Goal: Navigation & Orientation: Understand site structure

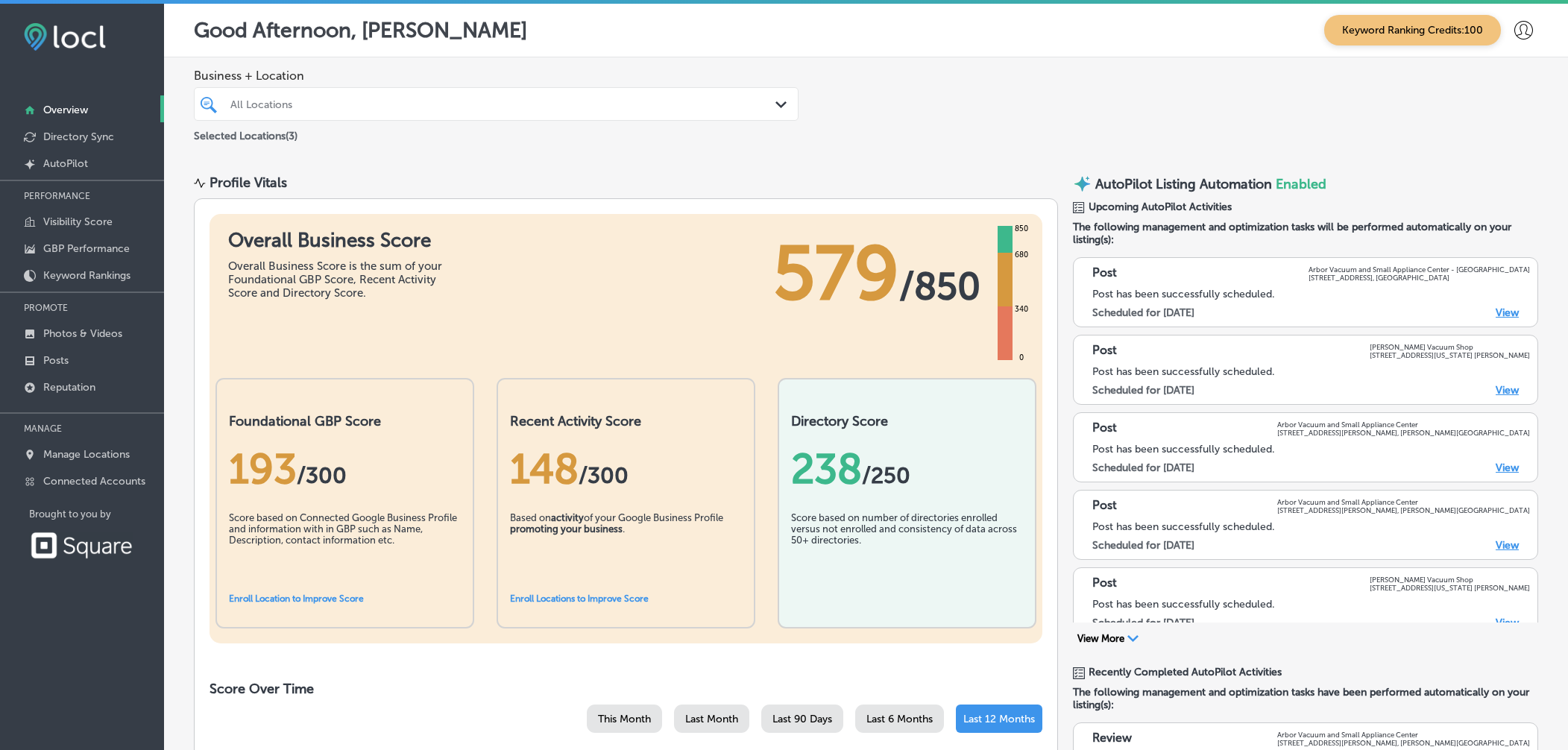
click at [352, 105] on div "All Locations" at bounding box center [504, 104] width 547 height 13
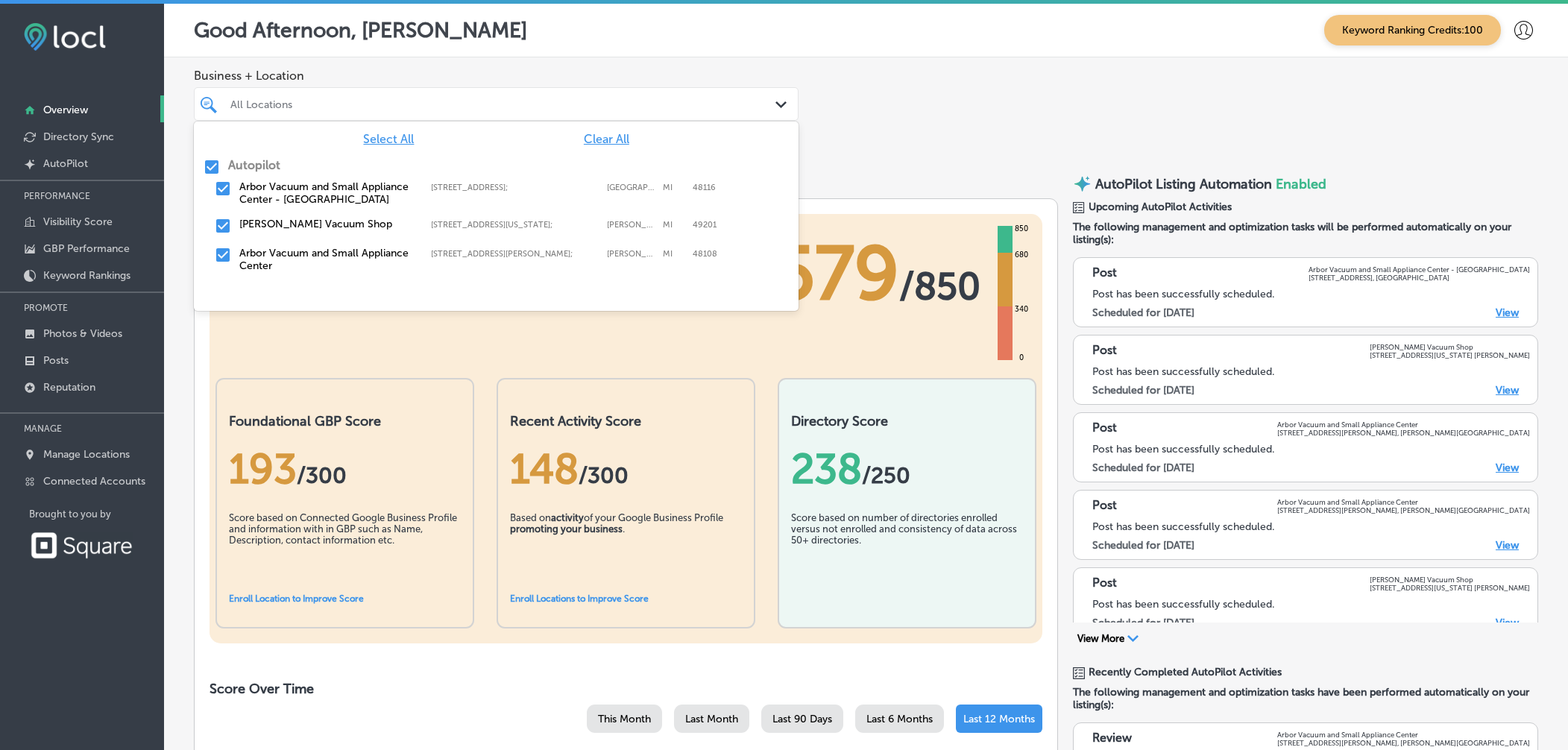
click at [406, 96] on div at bounding box center [469, 103] width 482 height 20
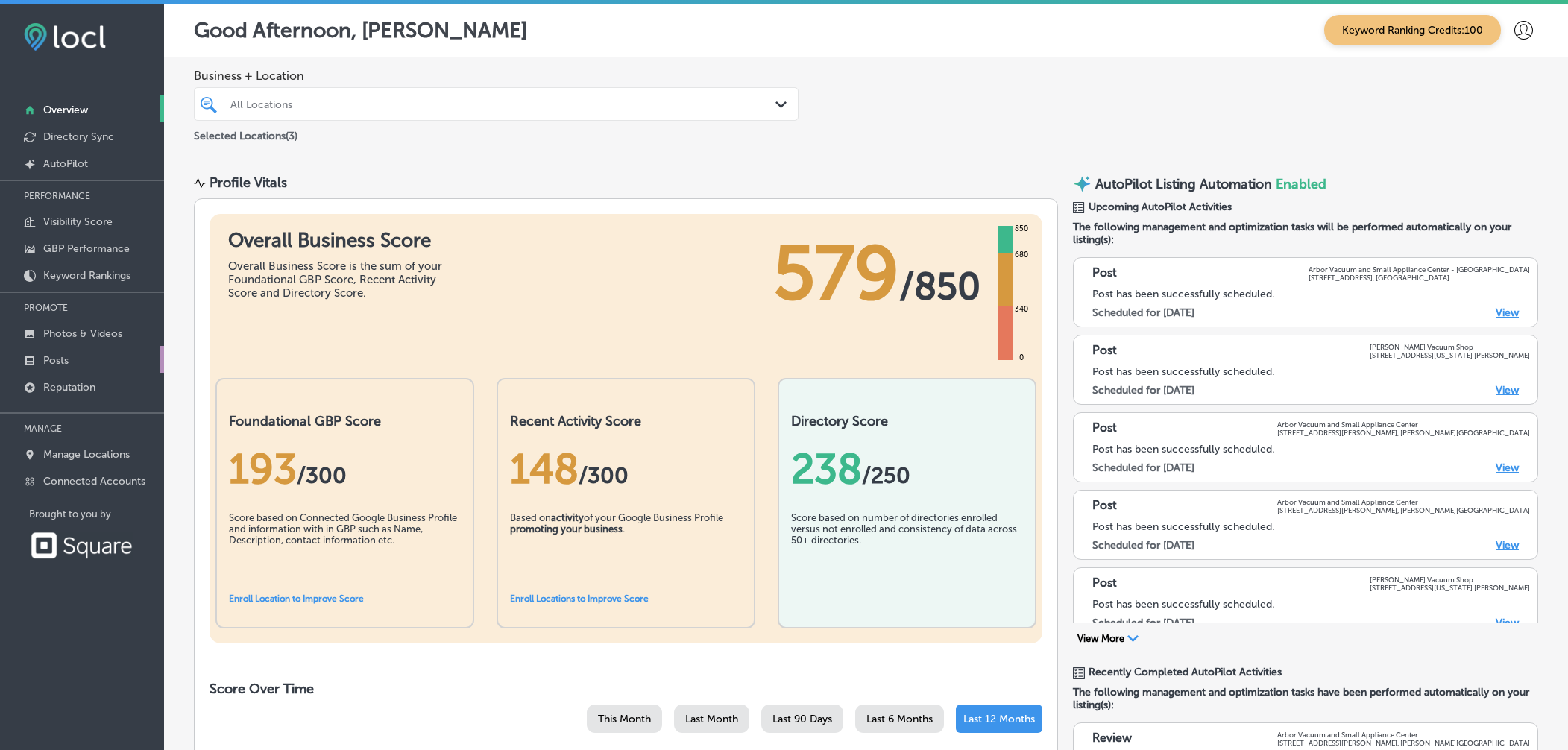
click at [39, 356] on link "Posts" at bounding box center [81, 359] width 164 height 27
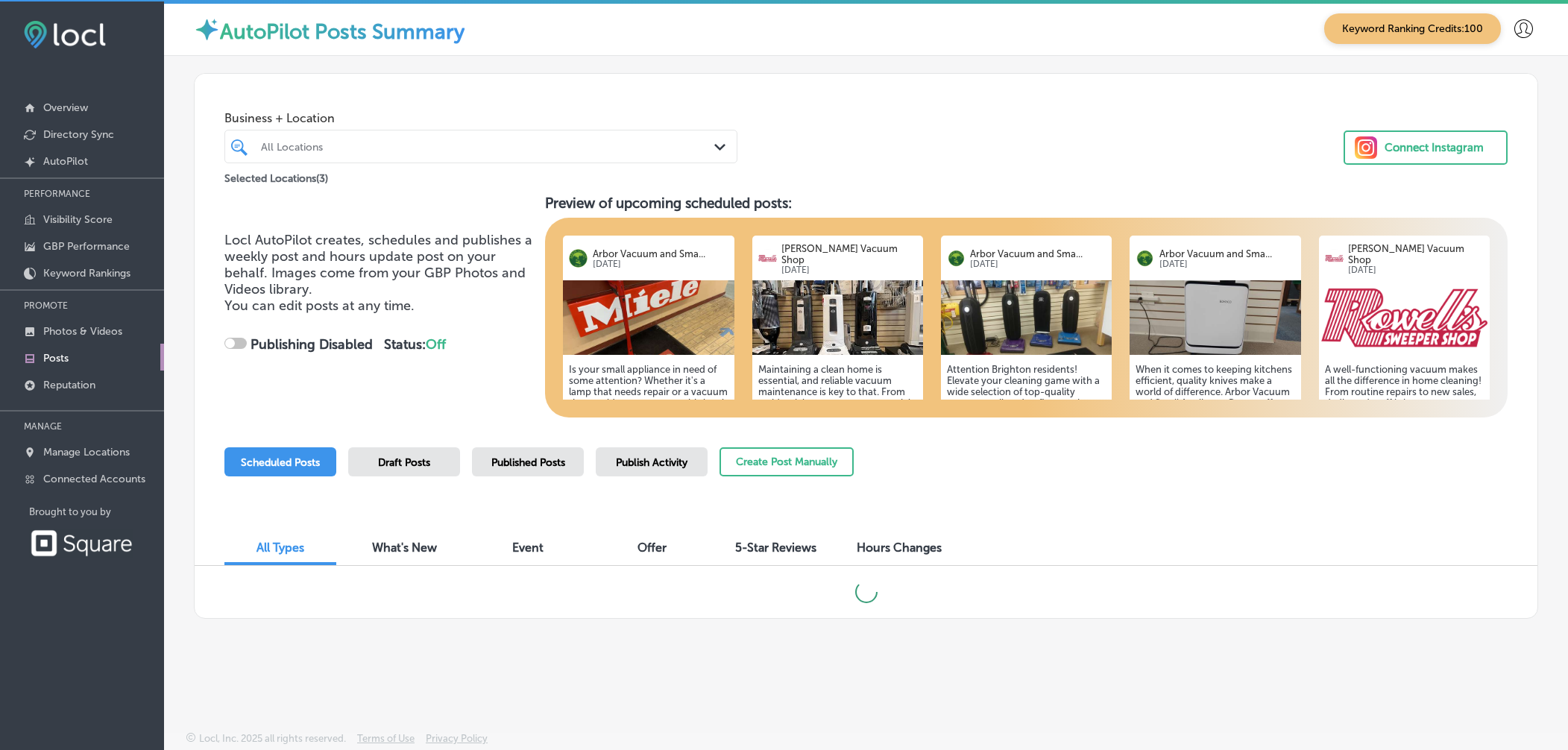
scroll to position [4, 0]
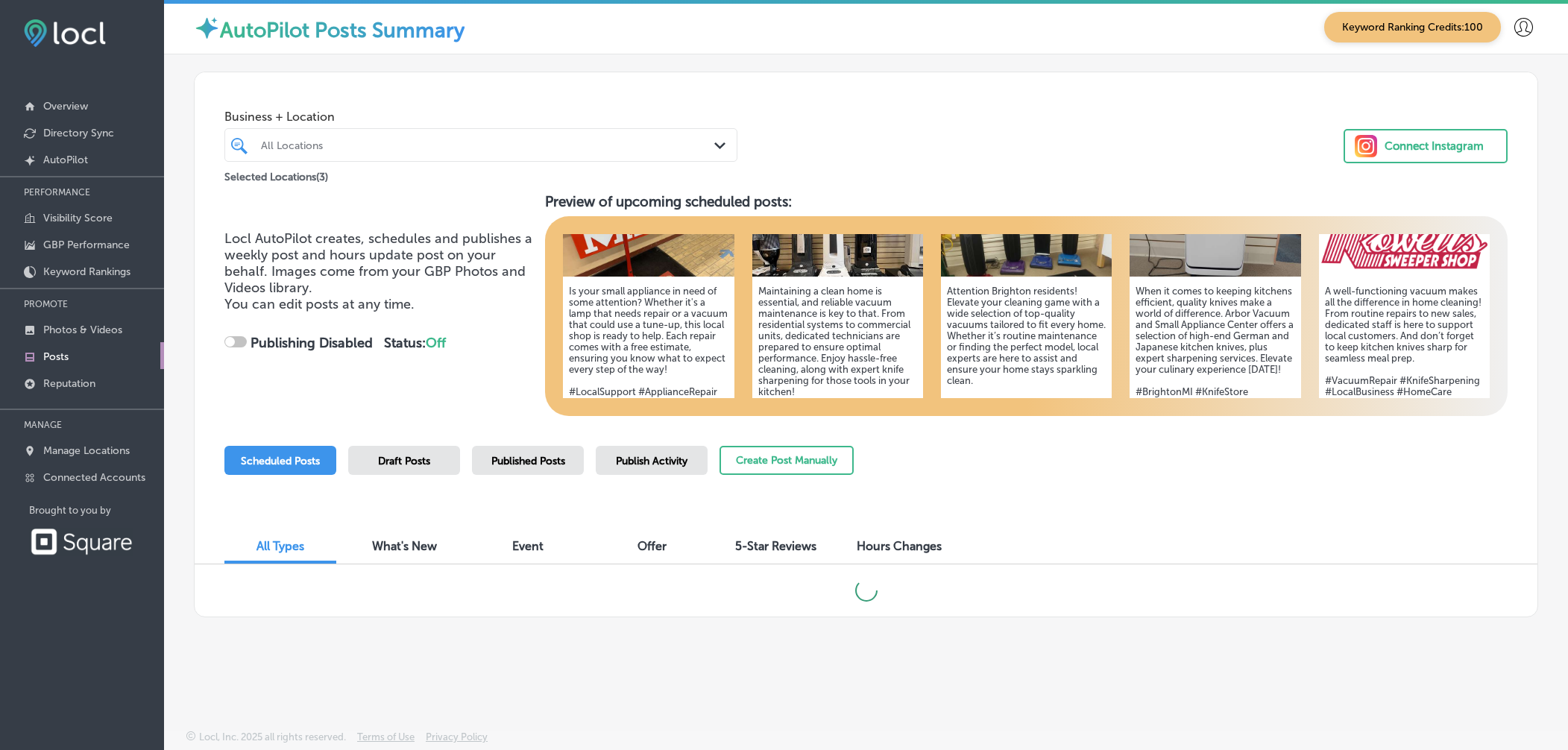
checkbox input "true"
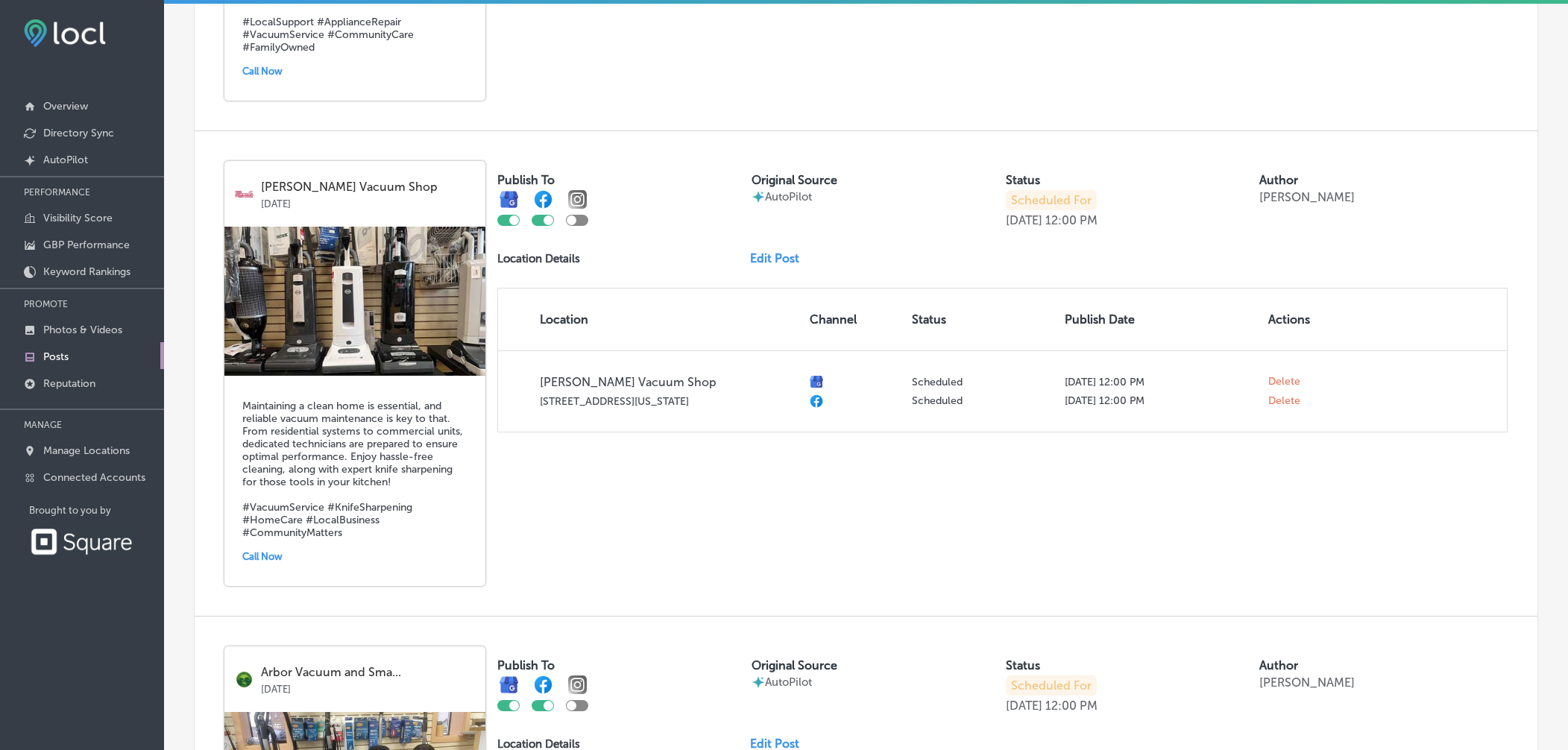
scroll to position [0, 0]
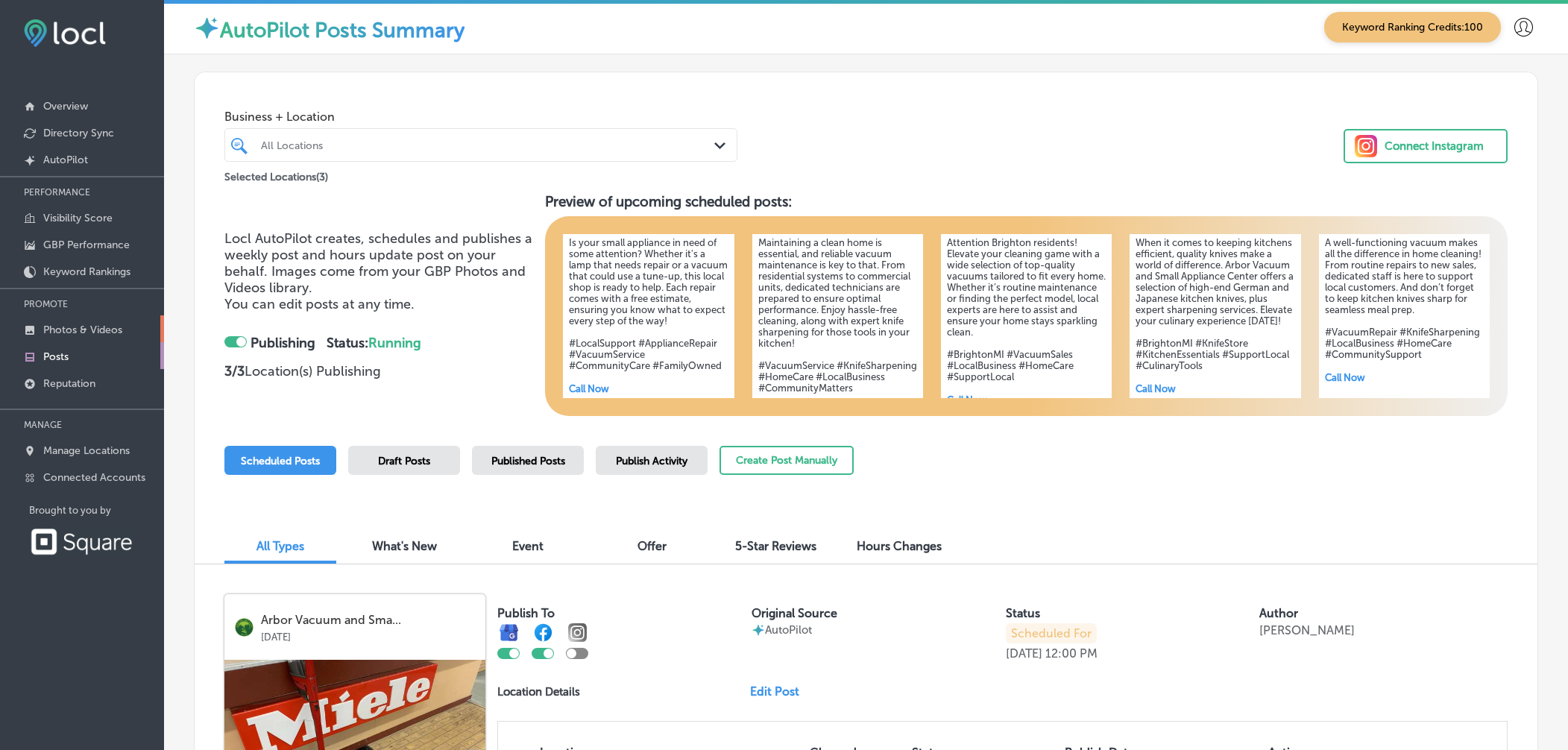
click at [88, 324] on p "Photos & Videos" at bounding box center [83, 330] width 79 height 13
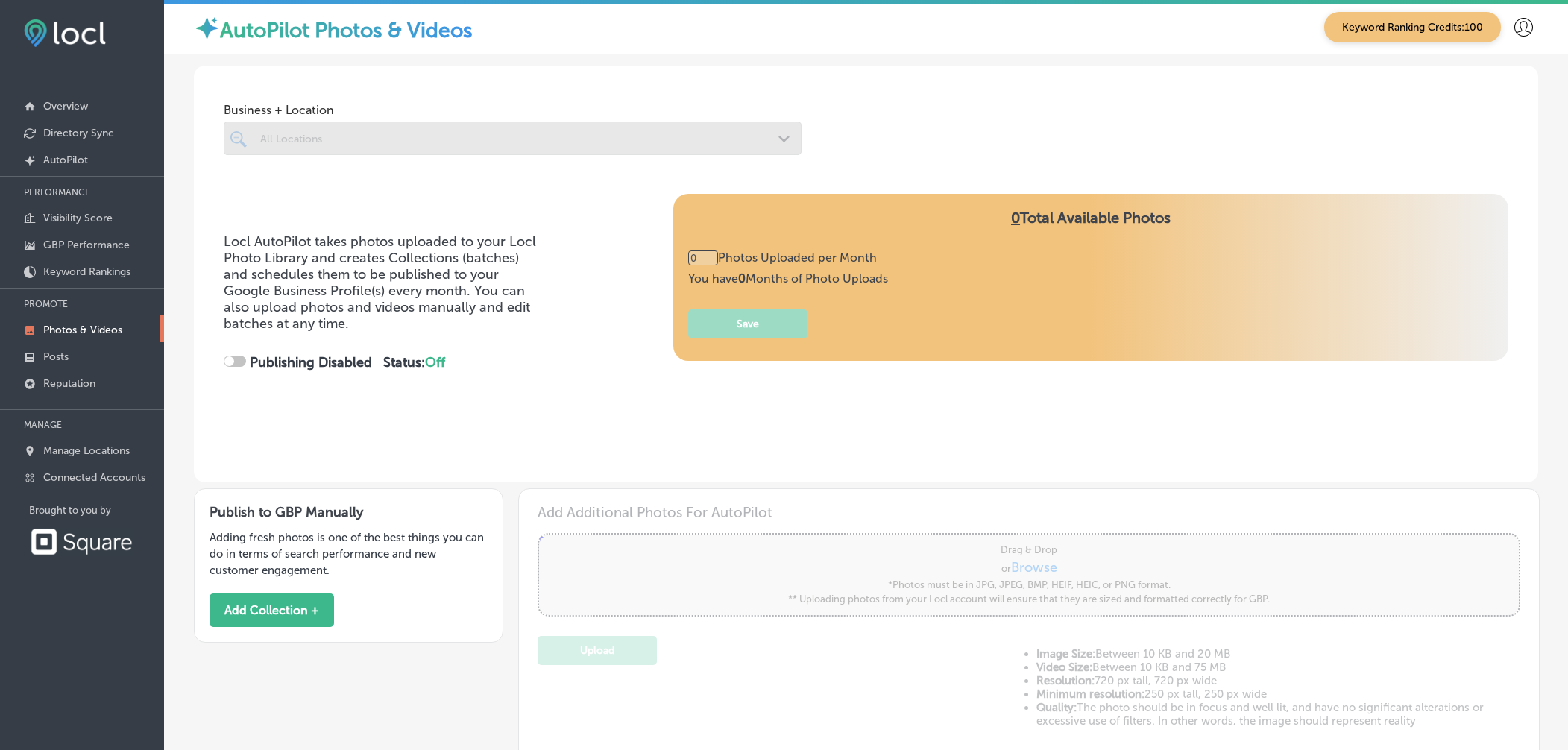
type input "5"
checkbox input "true"
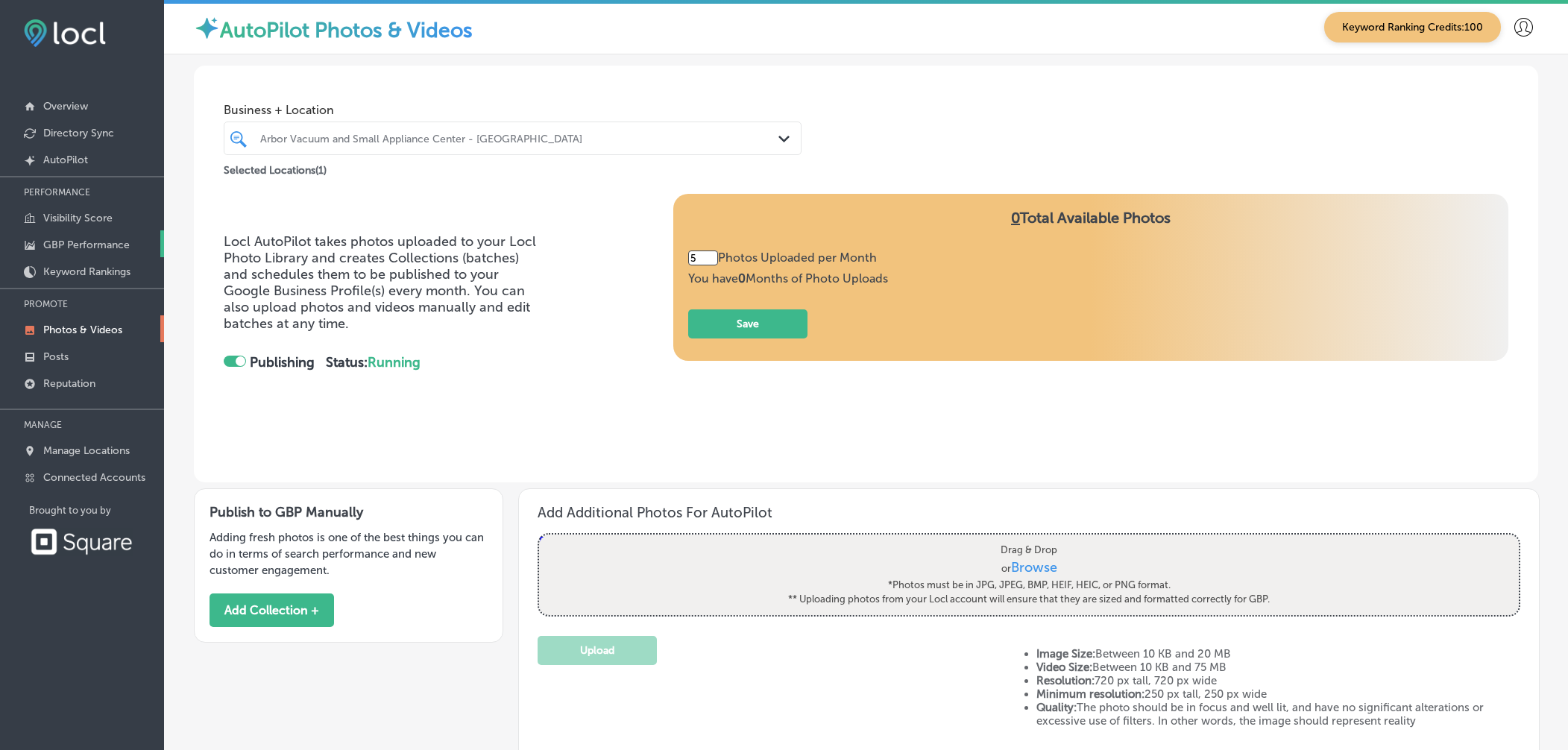
click at [74, 245] on p "GBP Performance" at bounding box center [86, 245] width 86 height 13
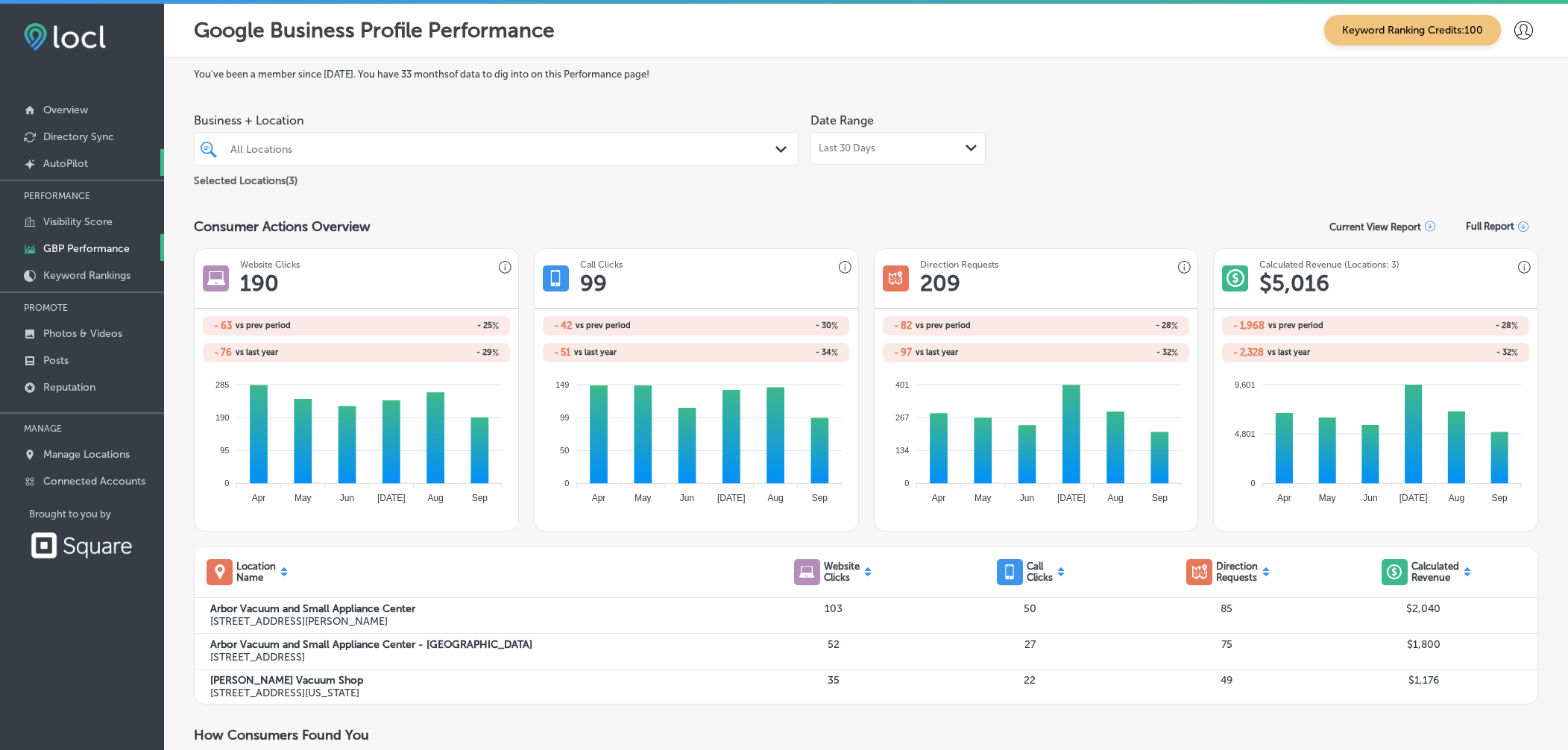
click at [84, 164] on p "AutoPilot" at bounding box center [65, 164] width 44 height 13
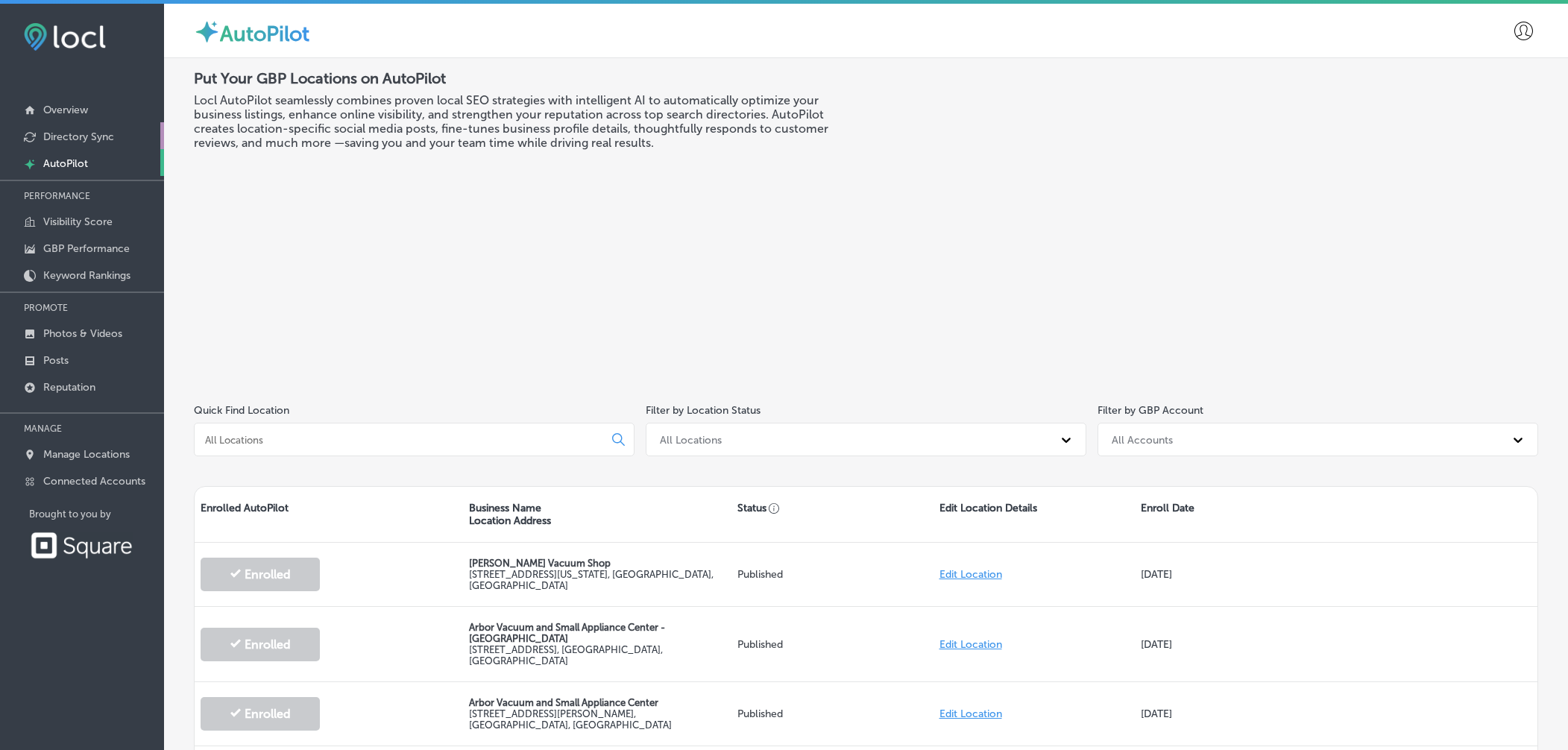
click at [69, 133] on p "Directory Sync" at bounding box center [79, 137] width 71 height 13
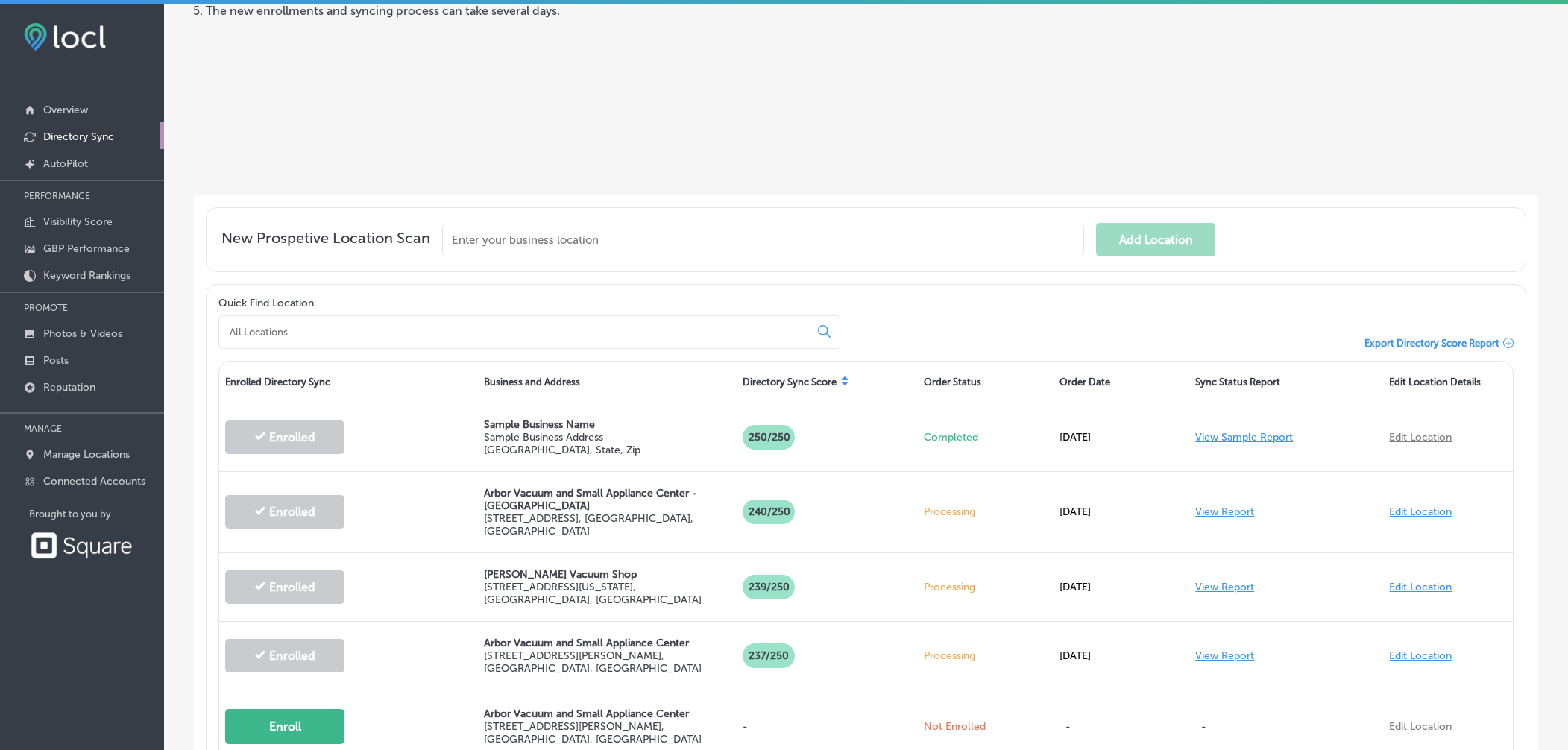
scroll to position [219, 0]
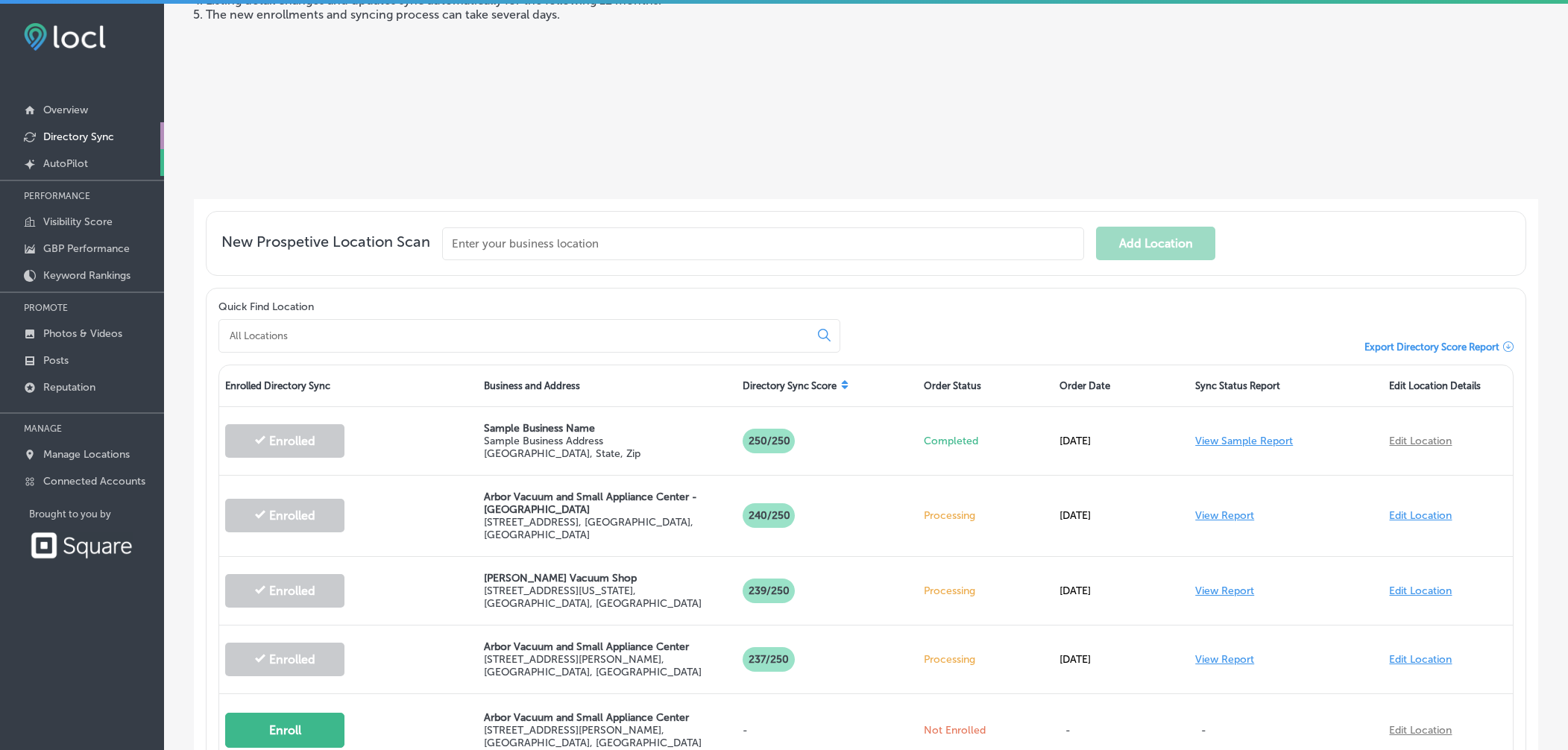
click at [116, 162] on link "Created by potrace 1.10, written by [PERSON_NAME] [DATE]-[DATE] AutoPilot" at bounding box center [81, 162] width 164 height 27
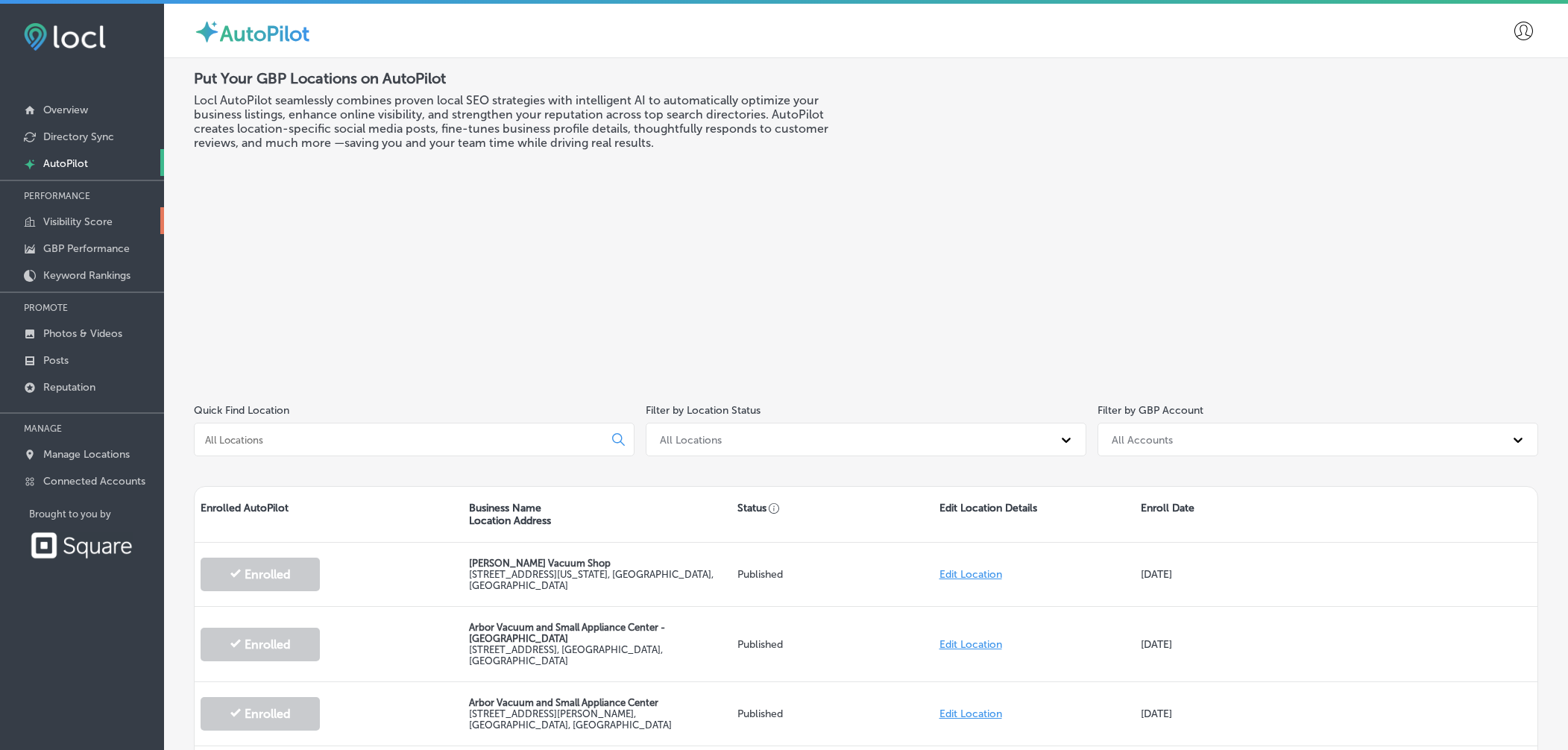
click at [90, 219] on p "Visibility Score" at bounding box center [78, 222] width 69 height 13
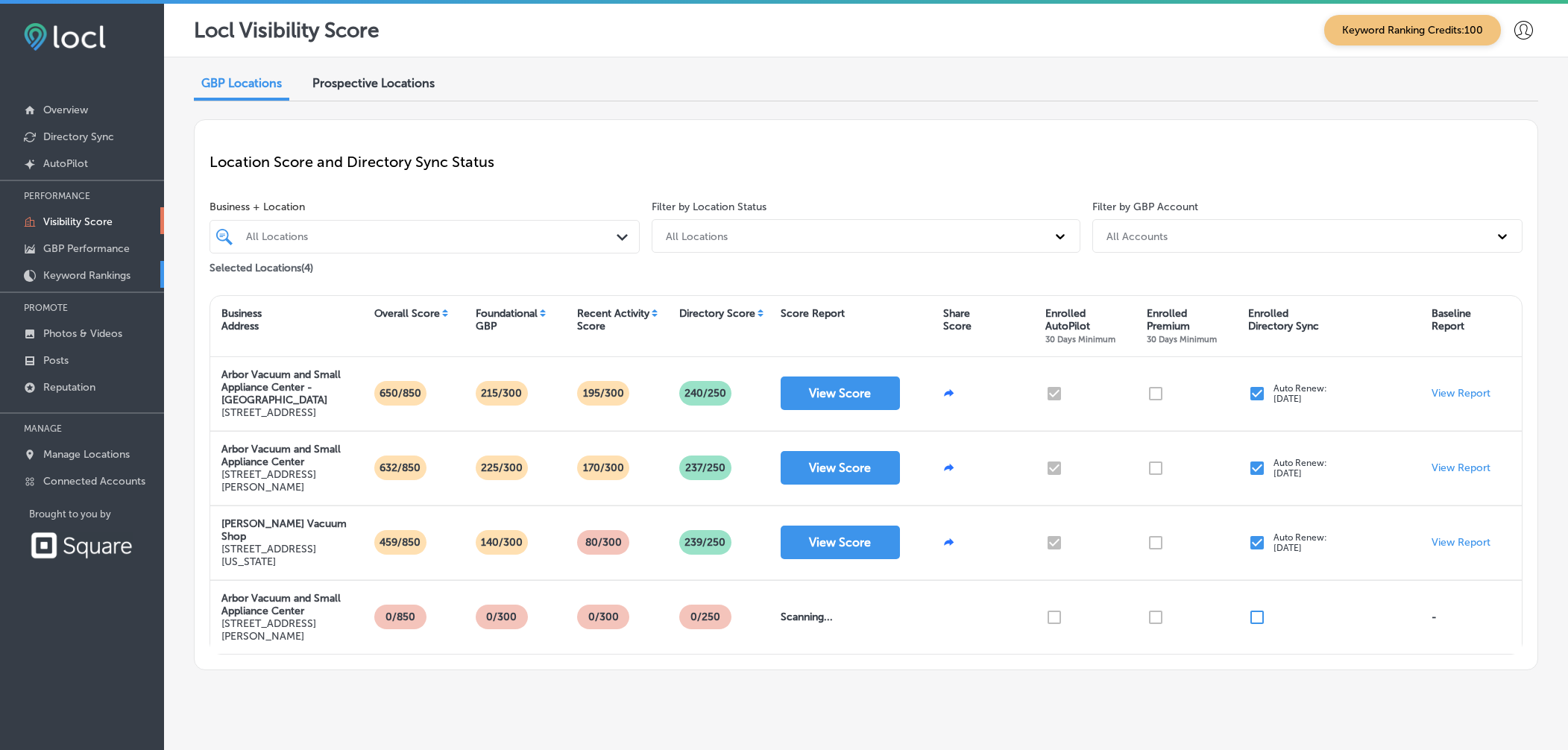
click at [65, 275] on p "Keyword Rankings" at bounding box center [87, 276] width 87 height 13
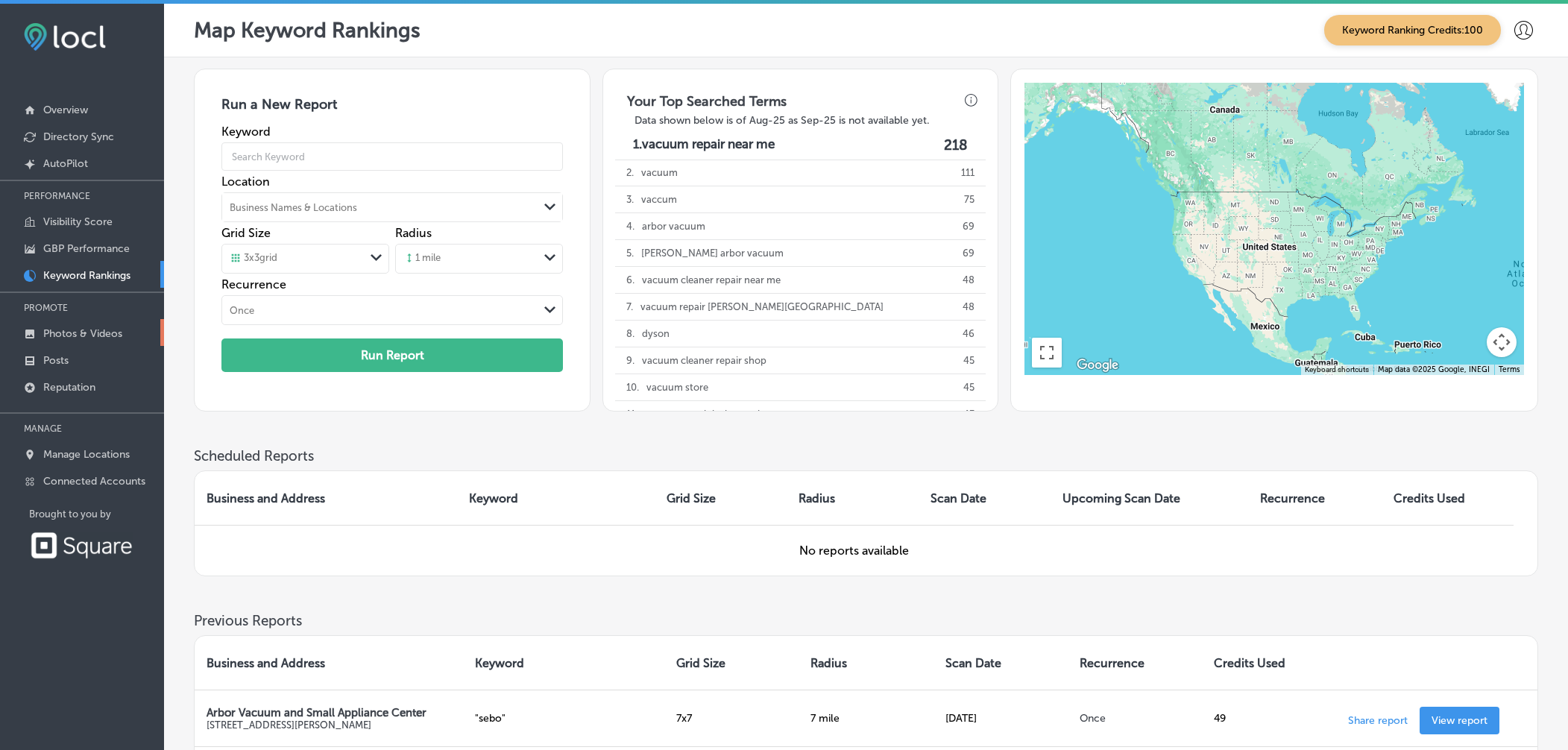
click at [59, 327] on p "Photos & Videos" at bounding box center [83, 334] width 79 height 13
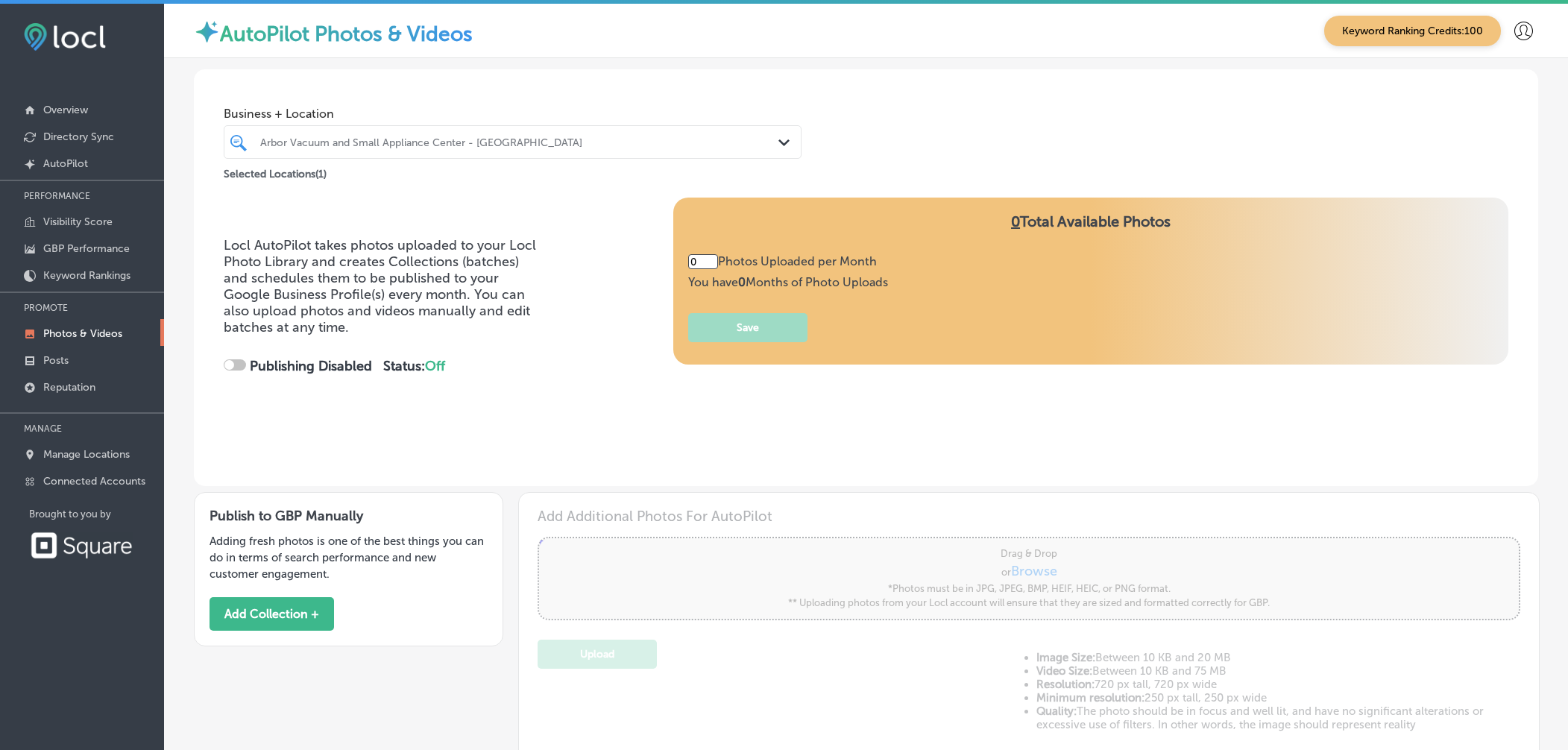
type input "5"
checkbox input "true"
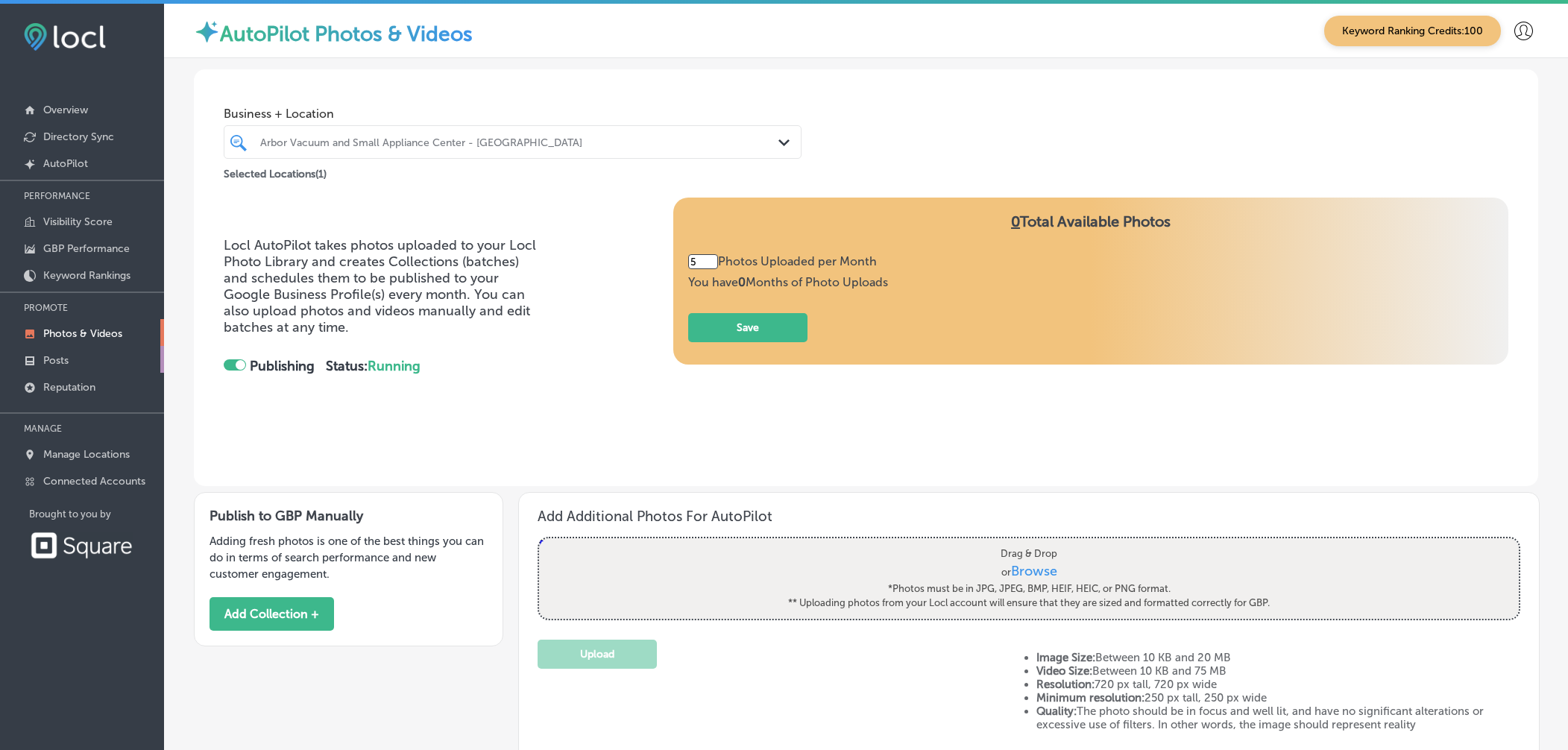
click at [60, 366] on link "Posts" at bounding box center [81, 359] width 164 height 27
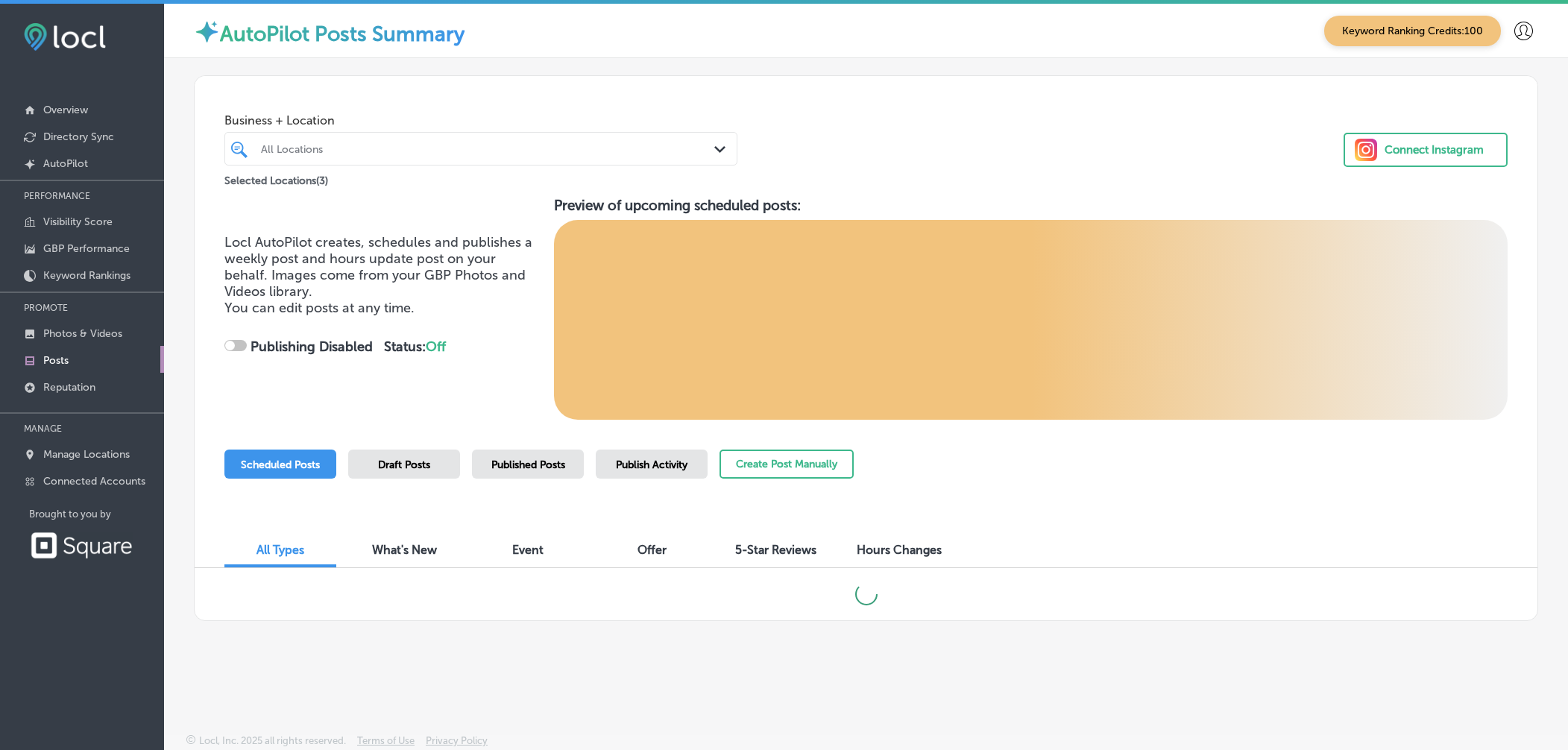
checkbox input "true"
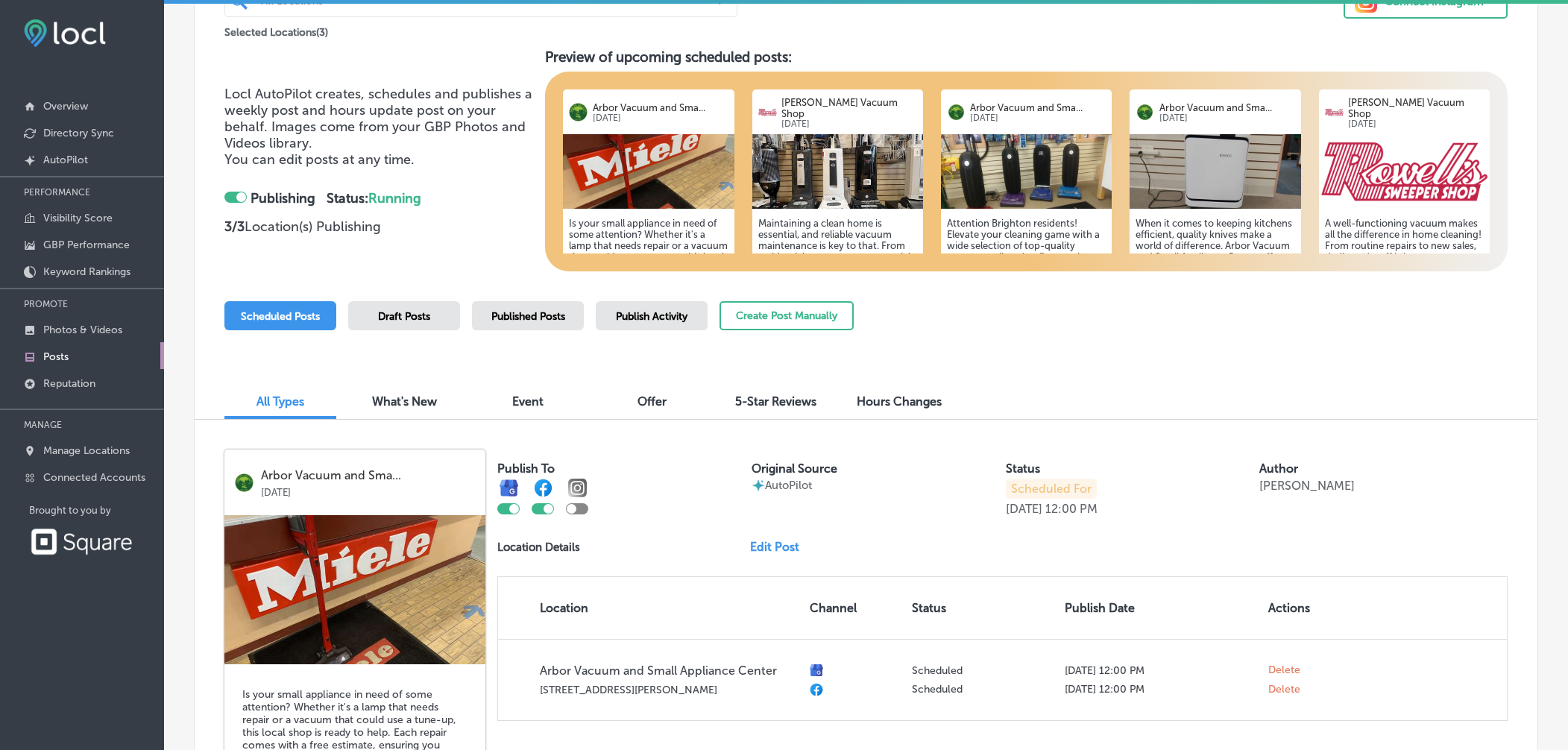
scroll to position [227, 0]
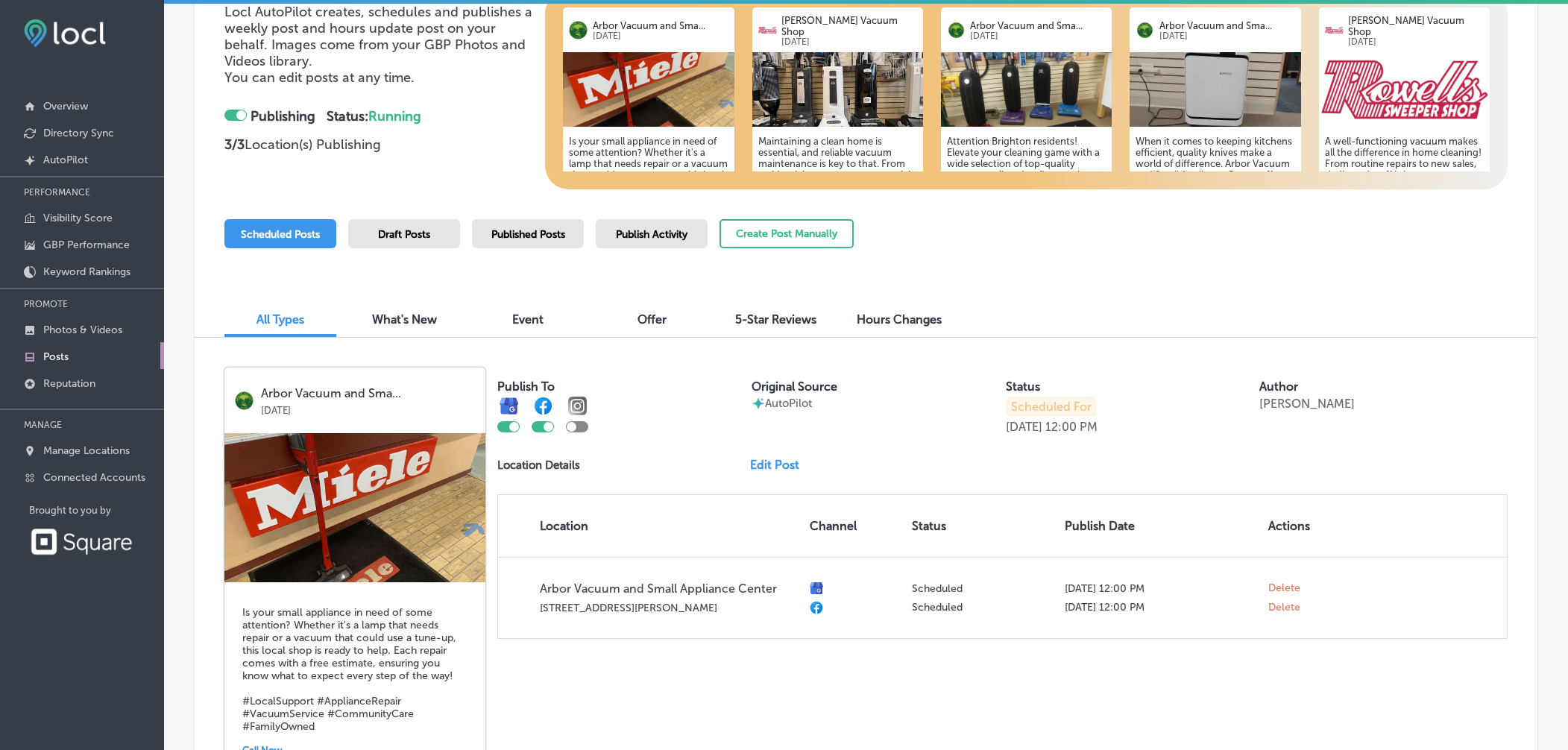
click at [788, 315] on span "5-Star Reviews" at bounding box center [776, 319] width 81 height 15
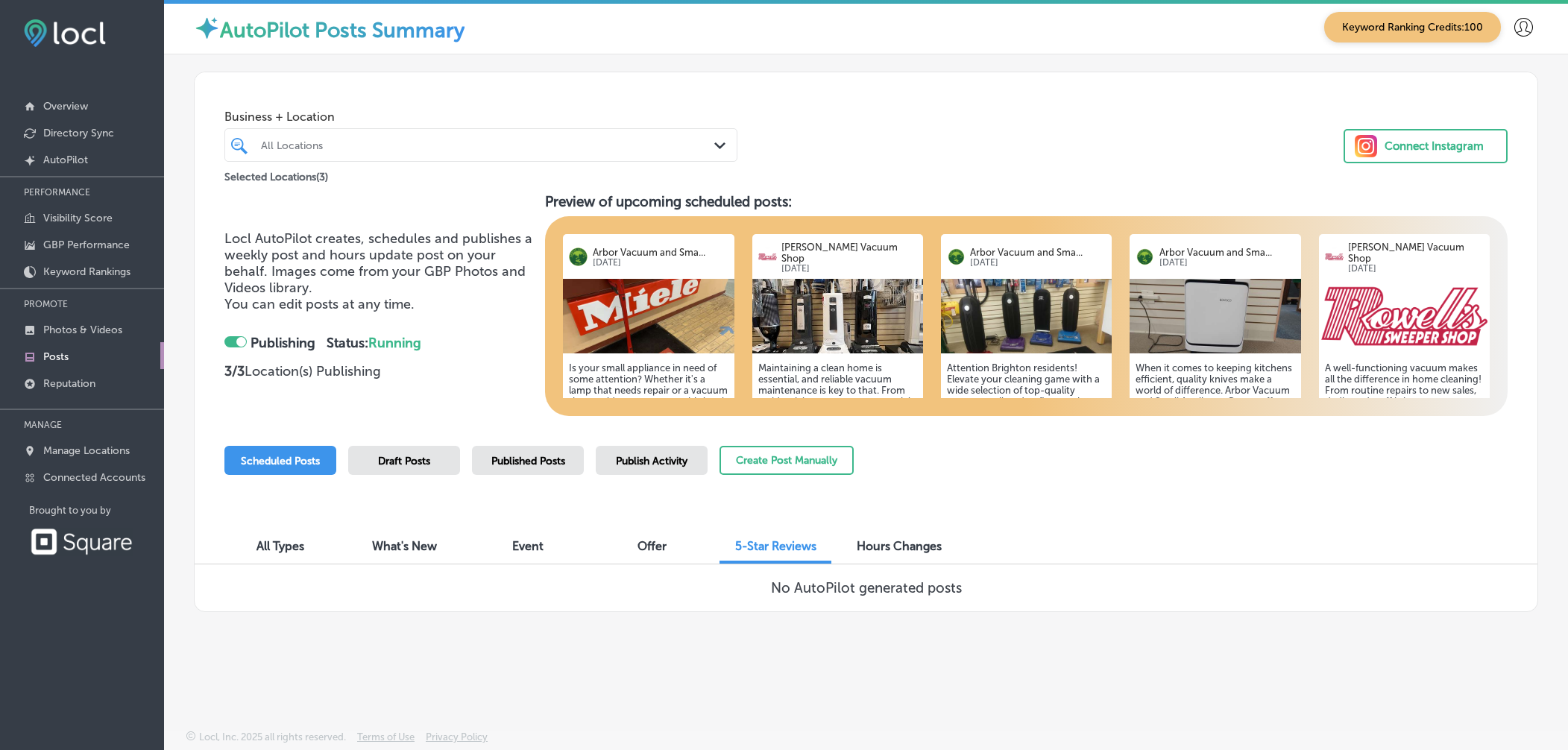
click at [645, 549] on span "Offer" at bounding box center [652, 546] width 29 height 15
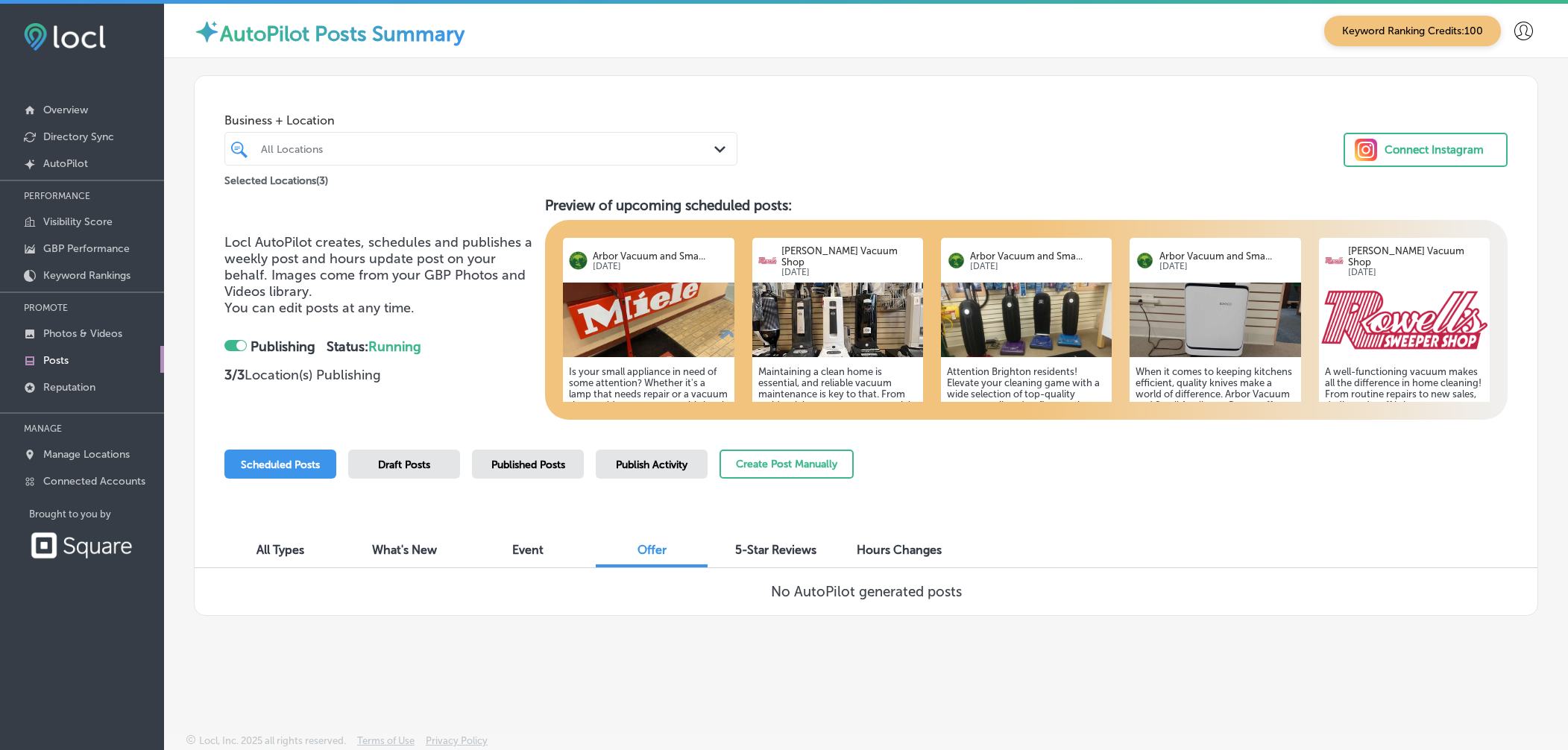
scroll to position [4, 0]
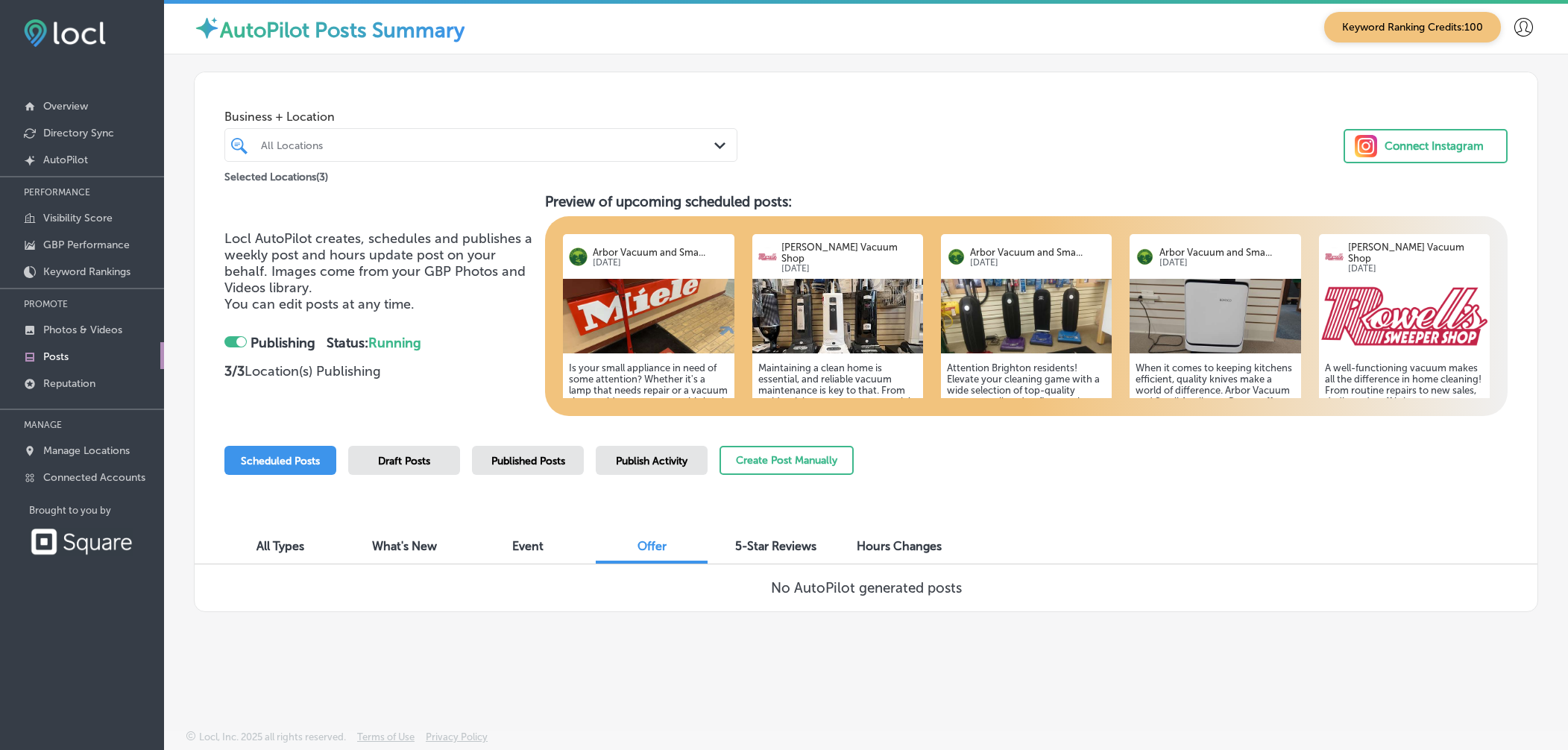
click at [536, 545] on span "Event" at bounding box center [528, 546] width 31 height 15
click at [415, 549] on span "What's New" at bounding box center [404, 546] width 65 height 15
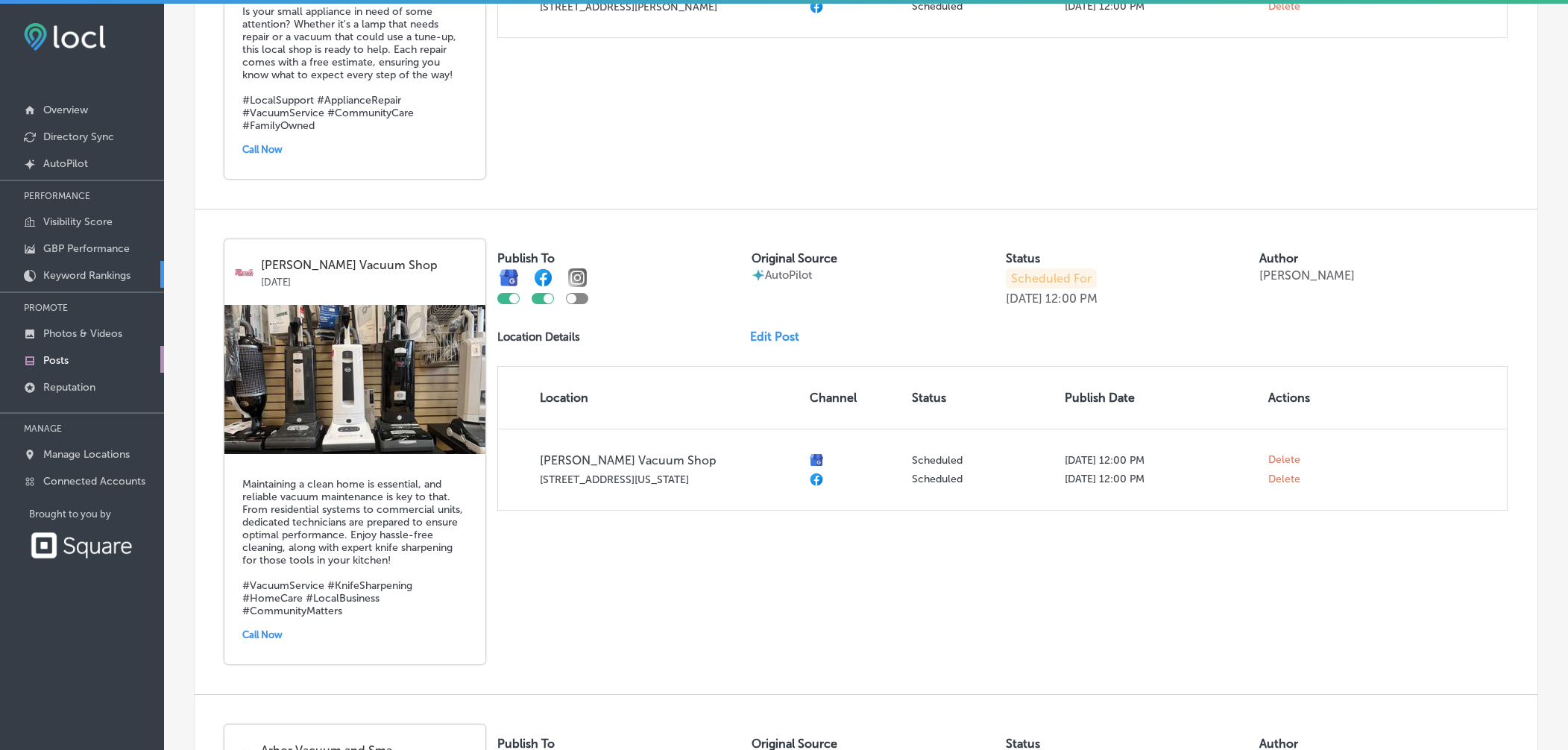
scroll to position [826, 0]
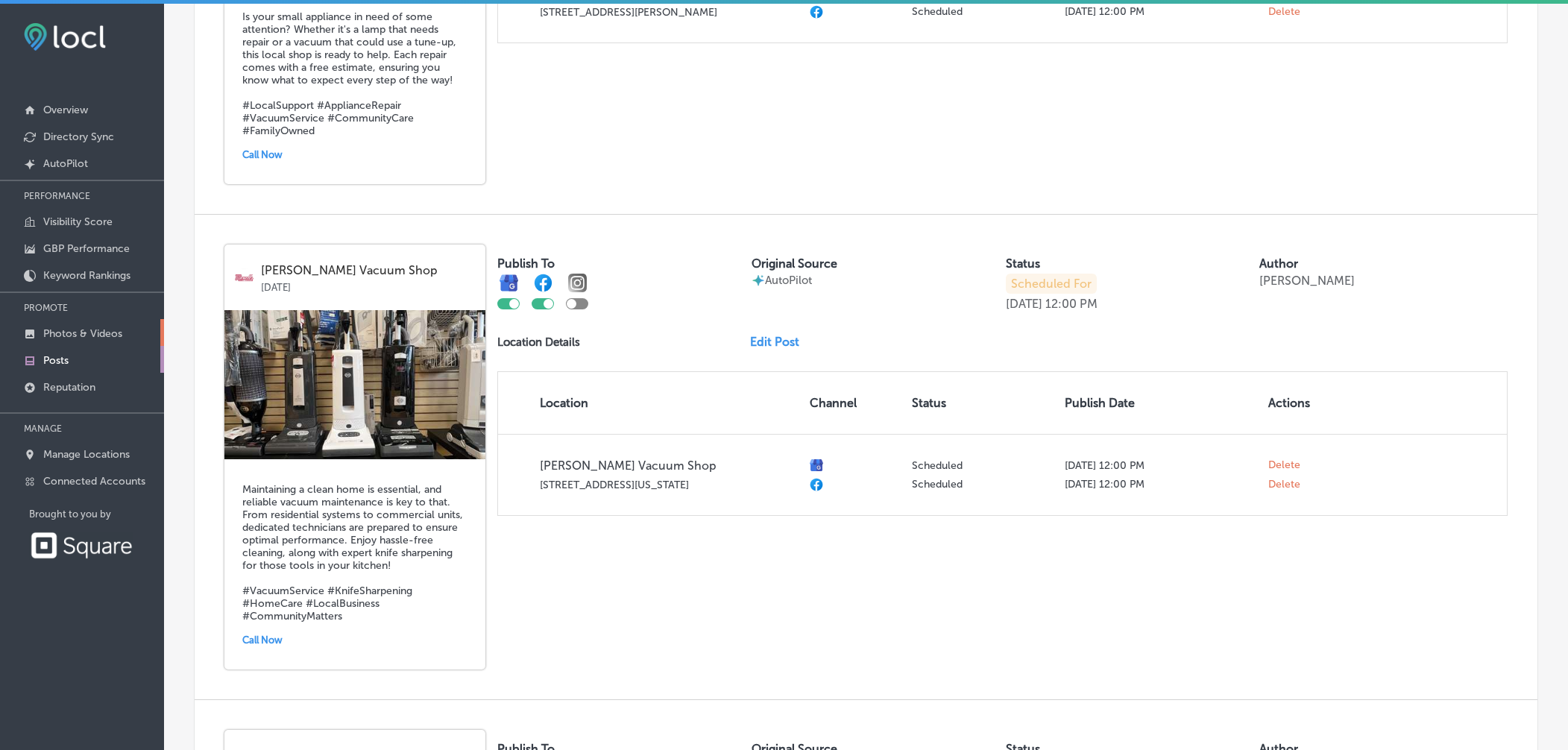
click at [81, 340] on link "Photos & Videos" at bounding box center [81, 332] width 164 height 27
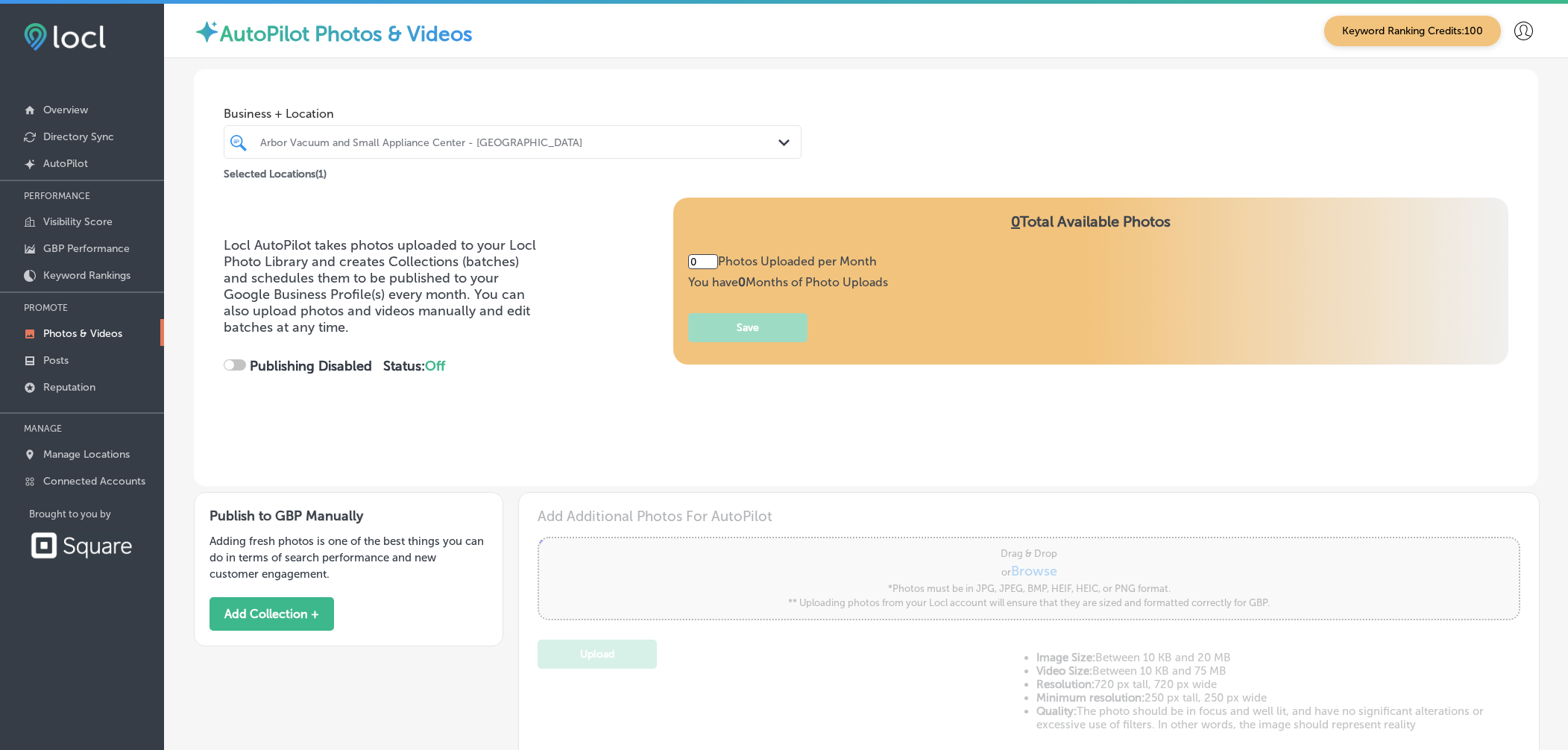
type input "5"
checkbox input "true"
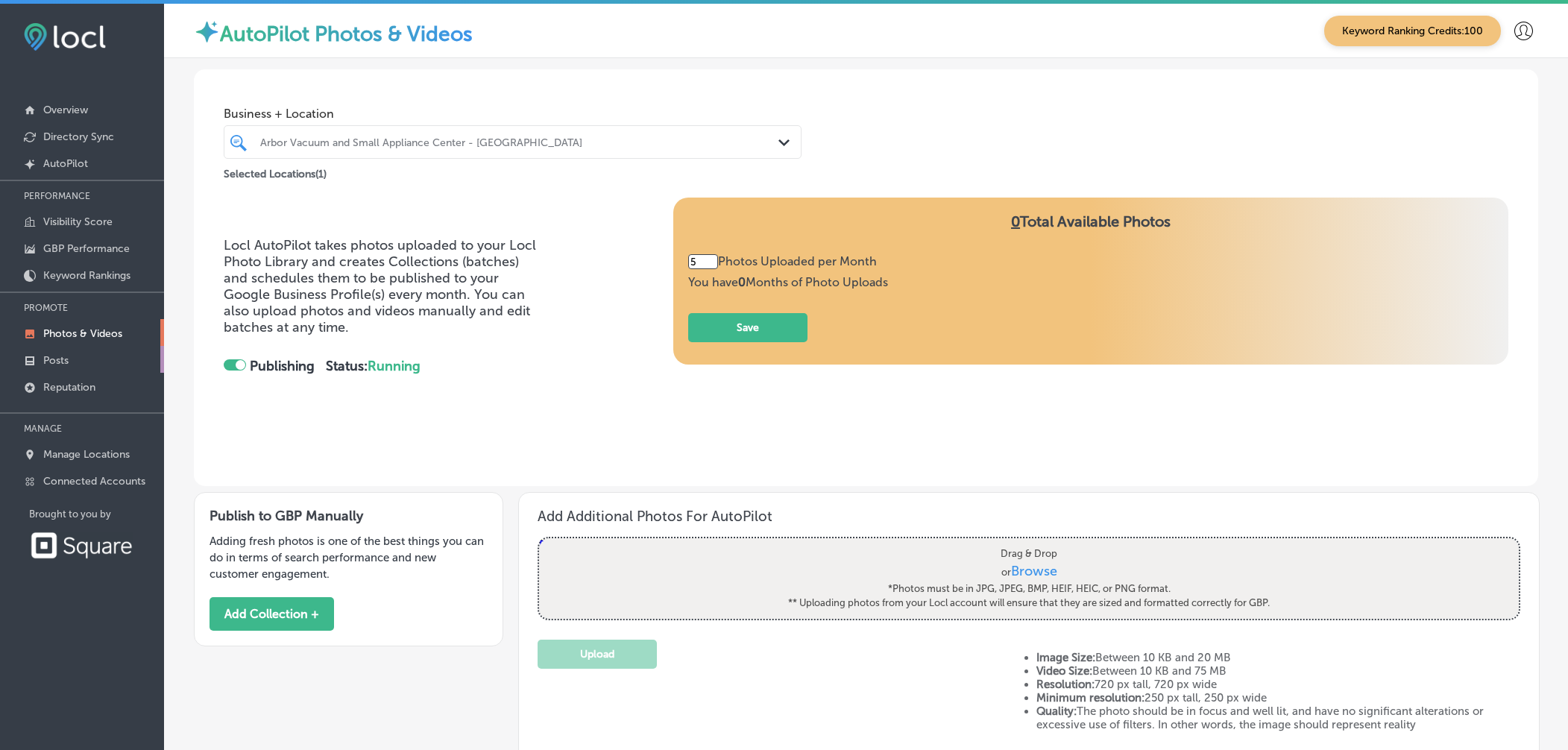
click at [70, 351] on link "Posts" at bounding box center [81, 359] width 164 height 27
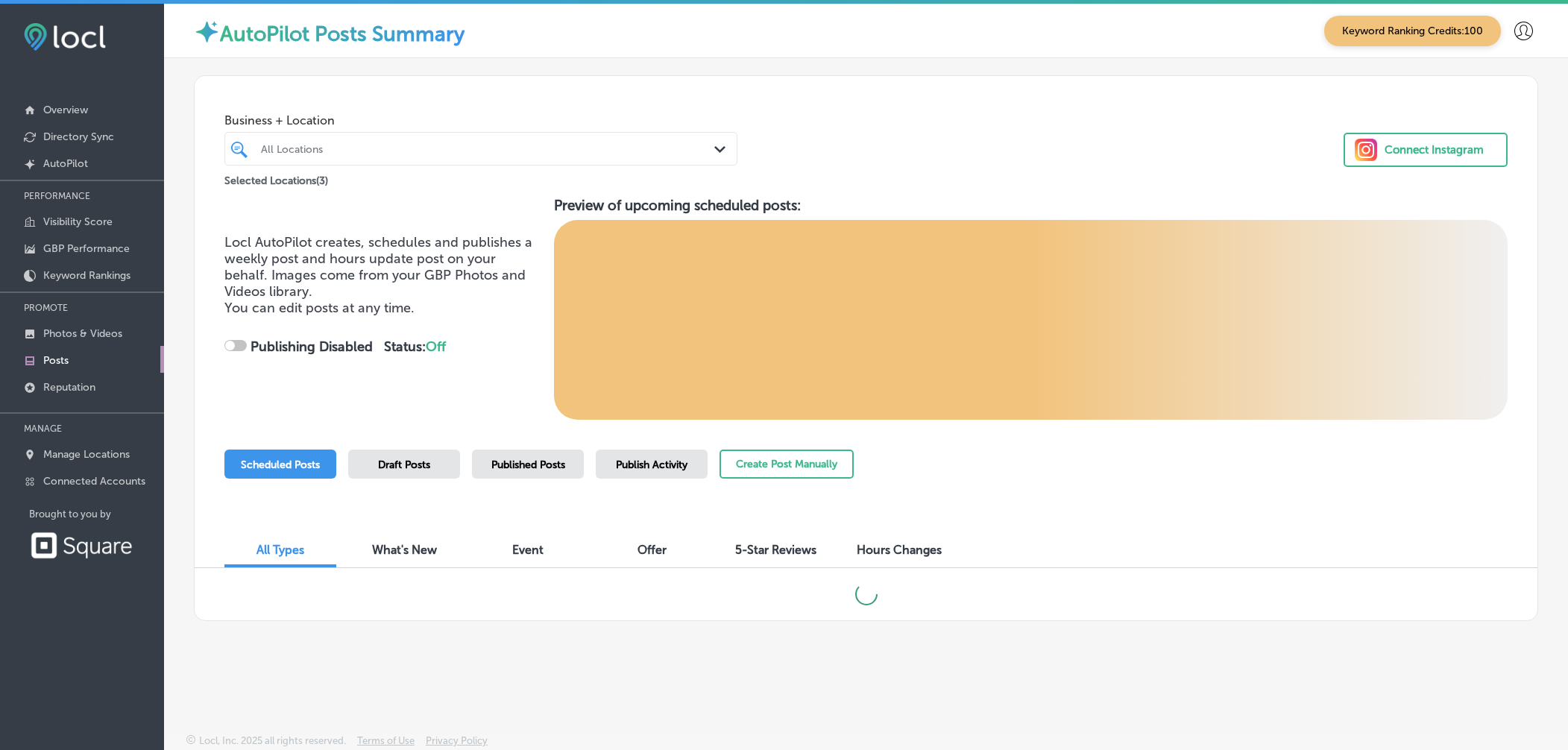
scroll to position [4, 0]
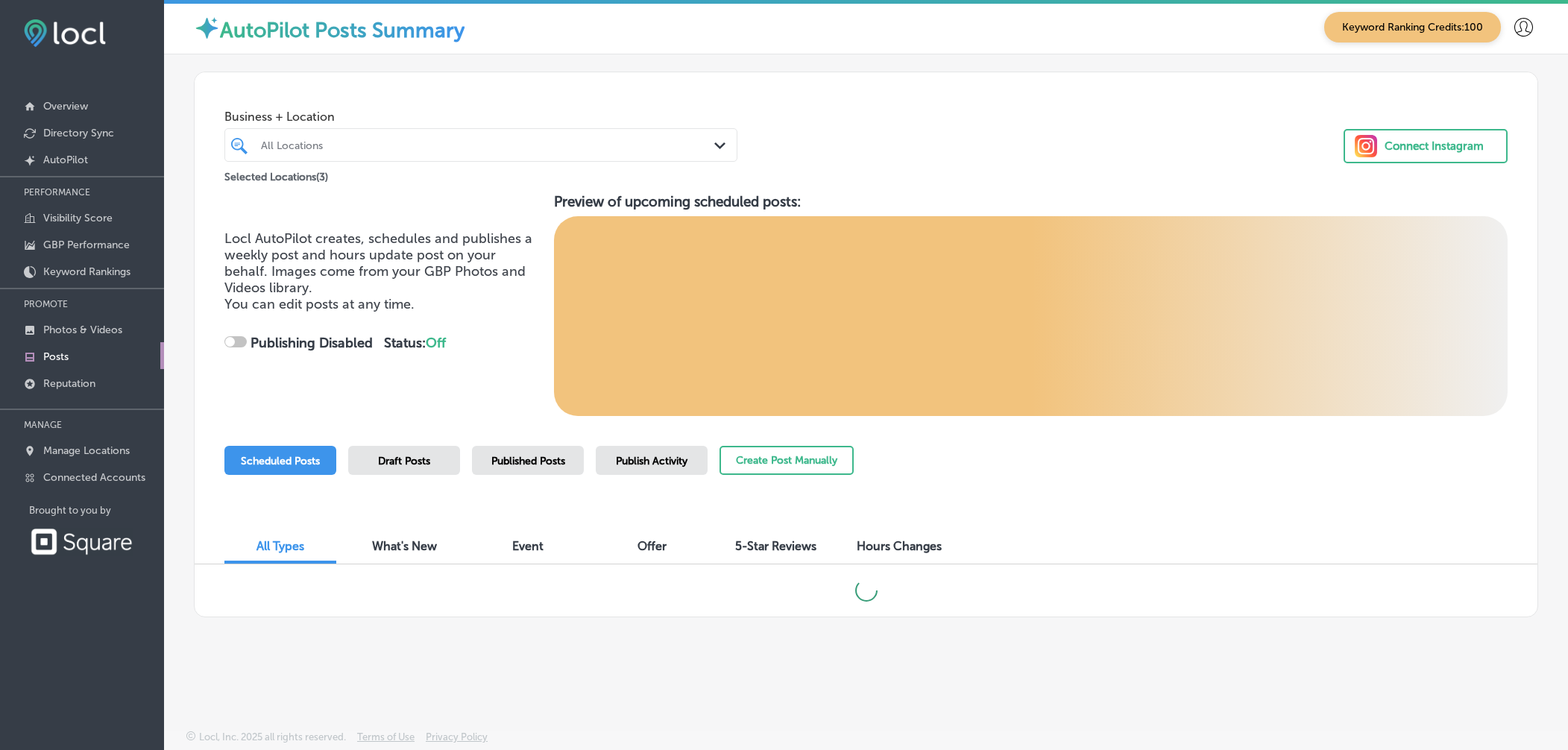
checkbox input "true"
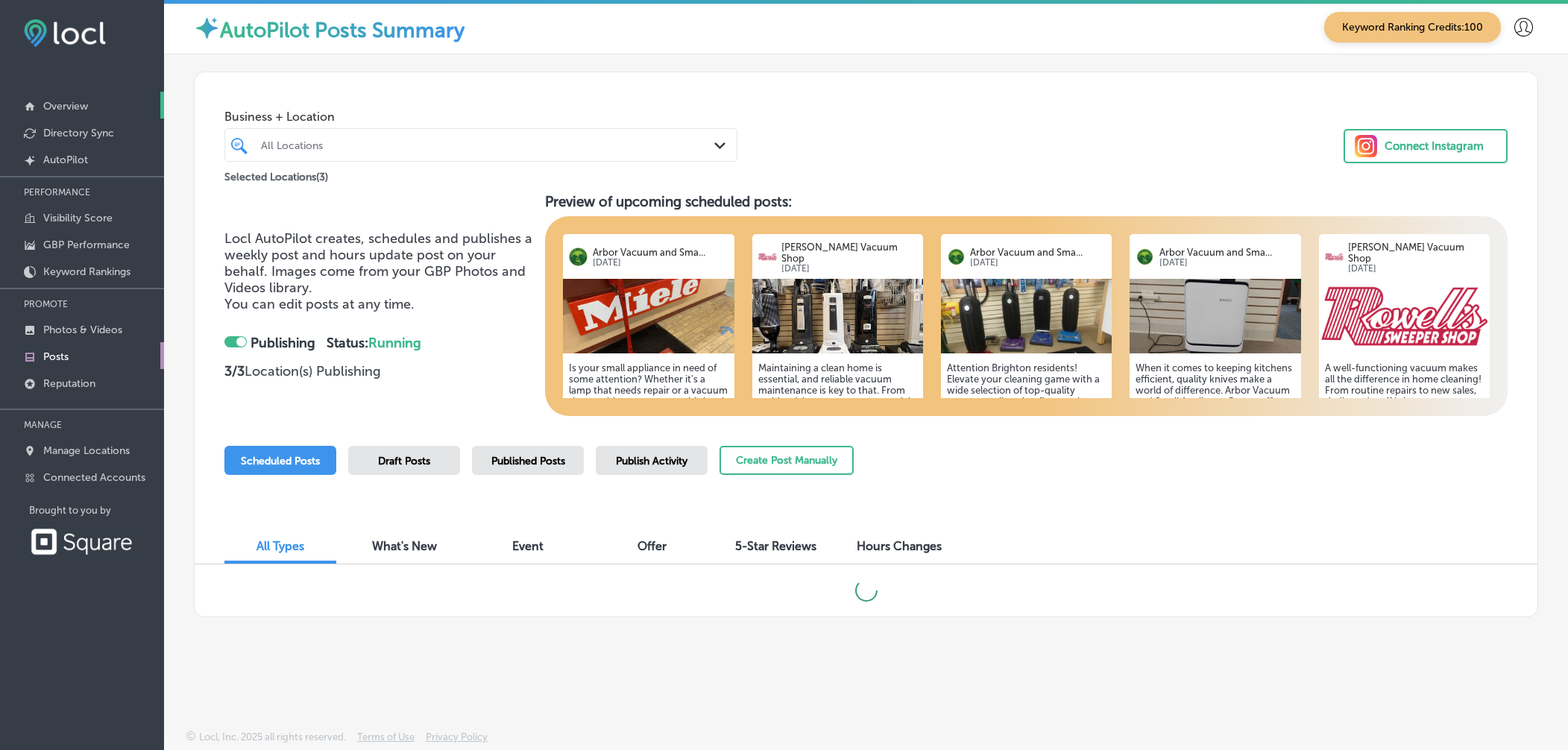
click at [60, 106] on p "Overview" at bounding box center [65, 106] width 44 height 13
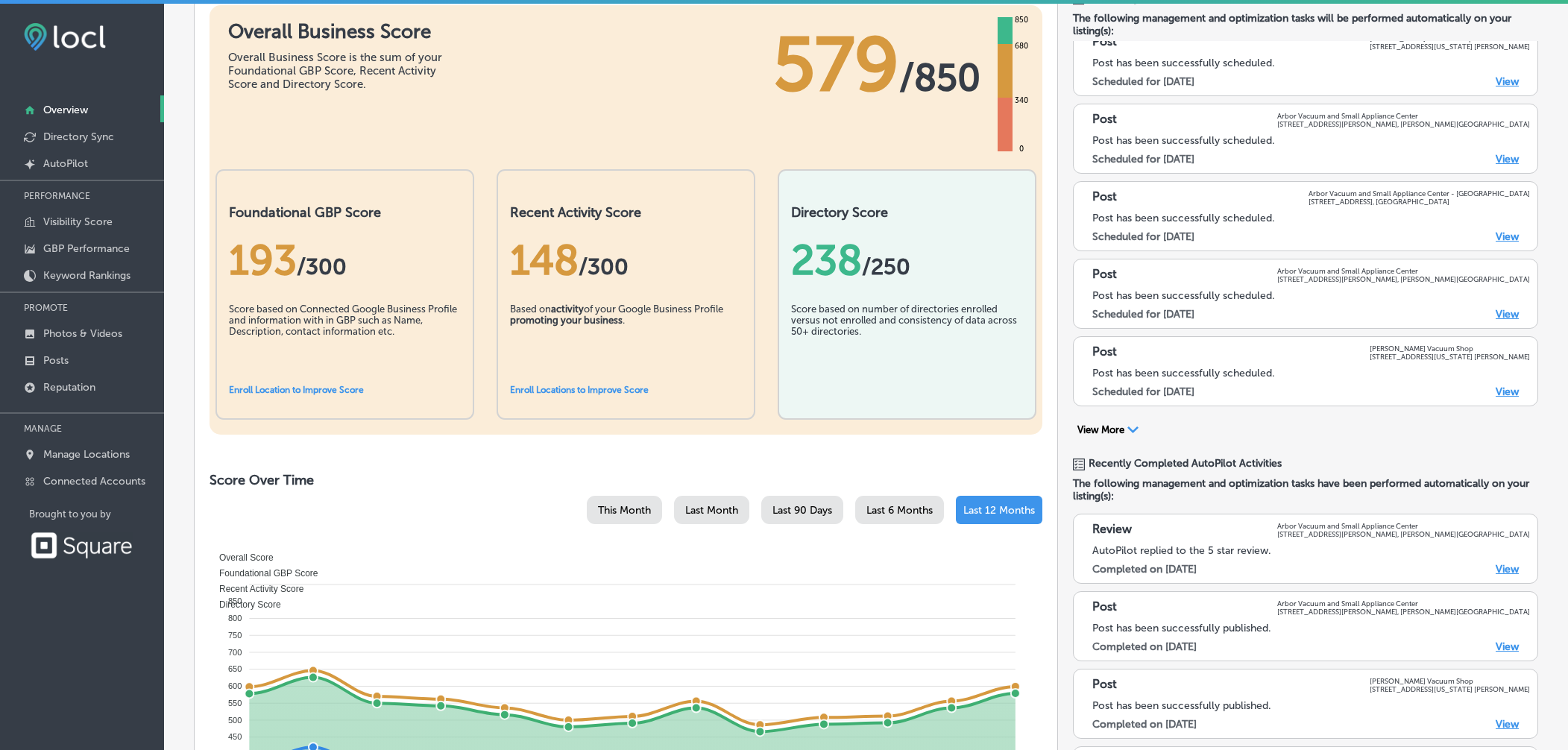
scroll to position [210, 0]
